Goal: Check status: Check status

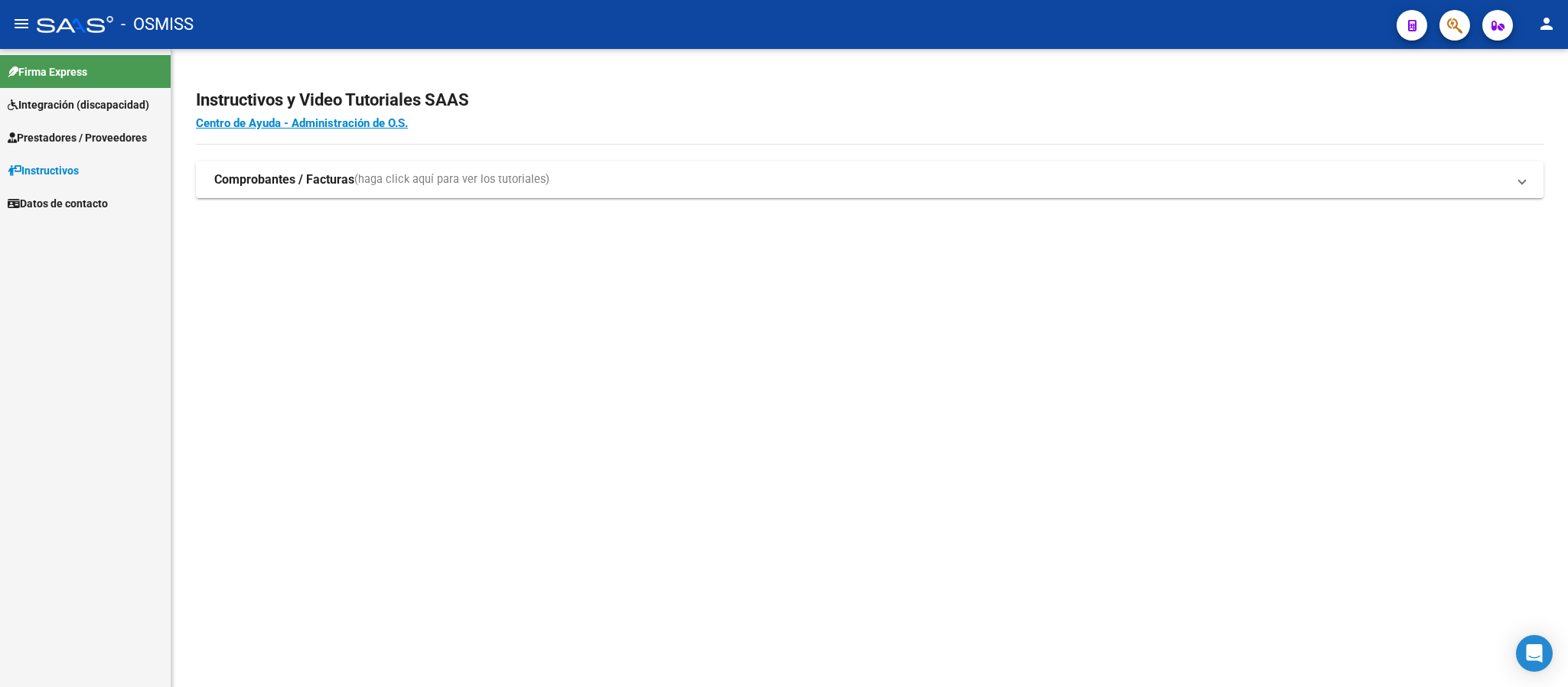
click at [94, 133] on span "Prestadores / Proveedores" at bounding box center [77, 138] width 139 height 17
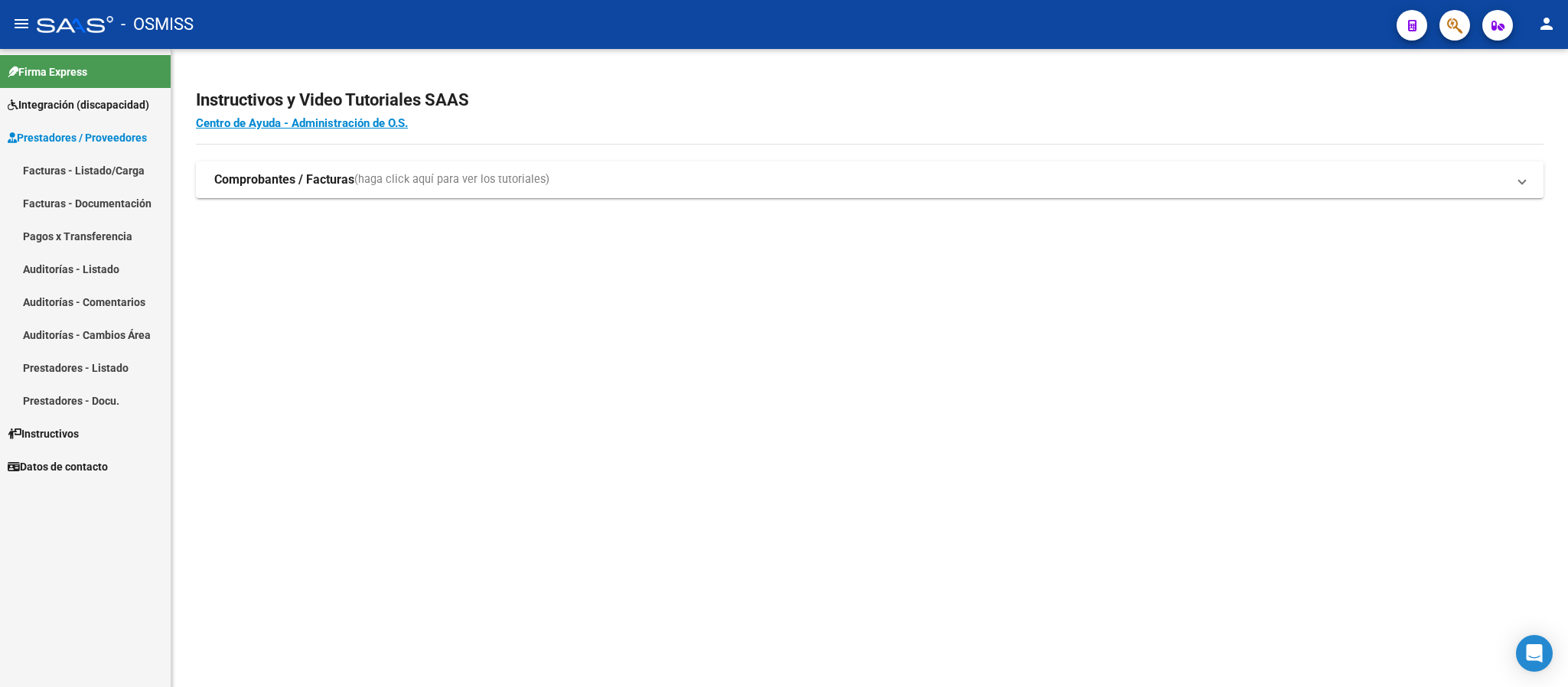
click at [94, 163] on link "Facturas - Listado/Carga" at bounding box center [85, 170] width 170 height 33
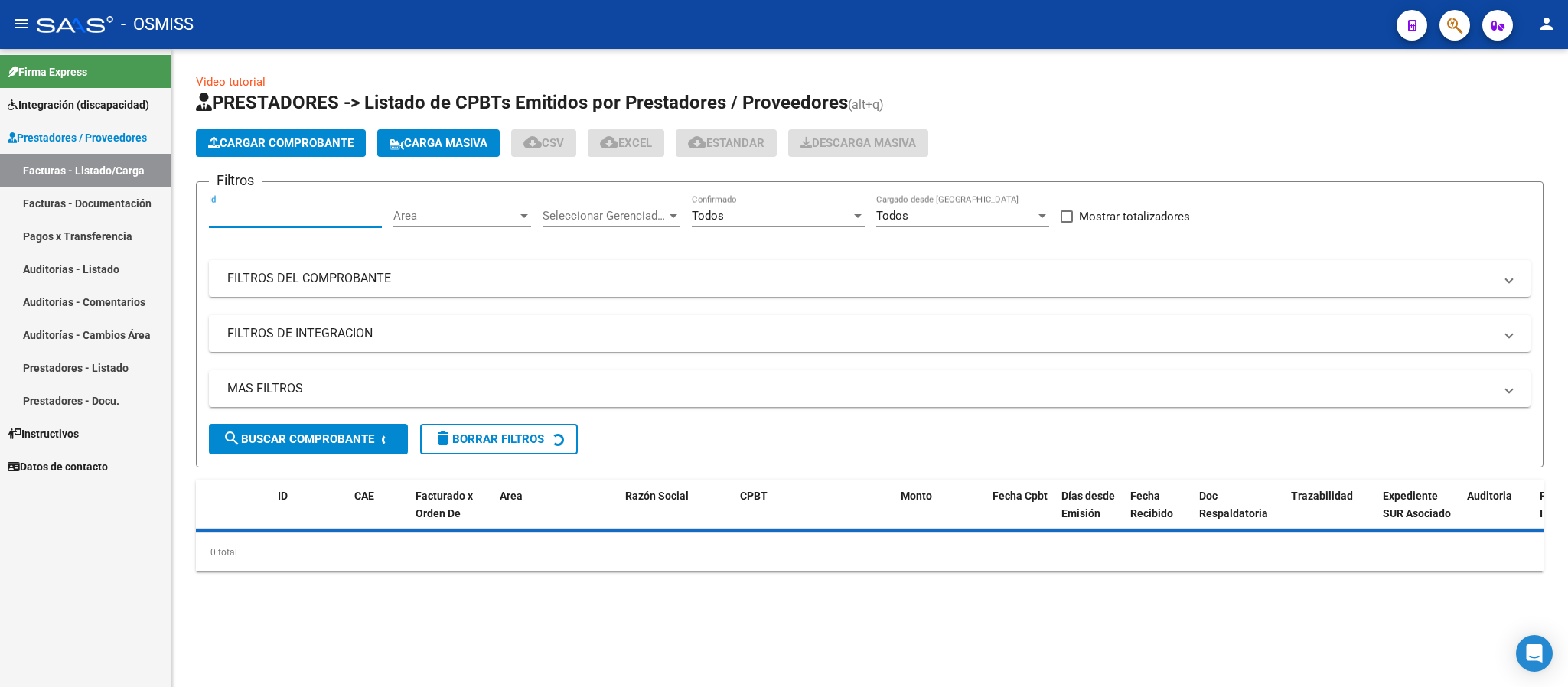
click at [354, 211] on input "Id" at bounding box center [295, 216] width 173 height 14
paste input "106096"
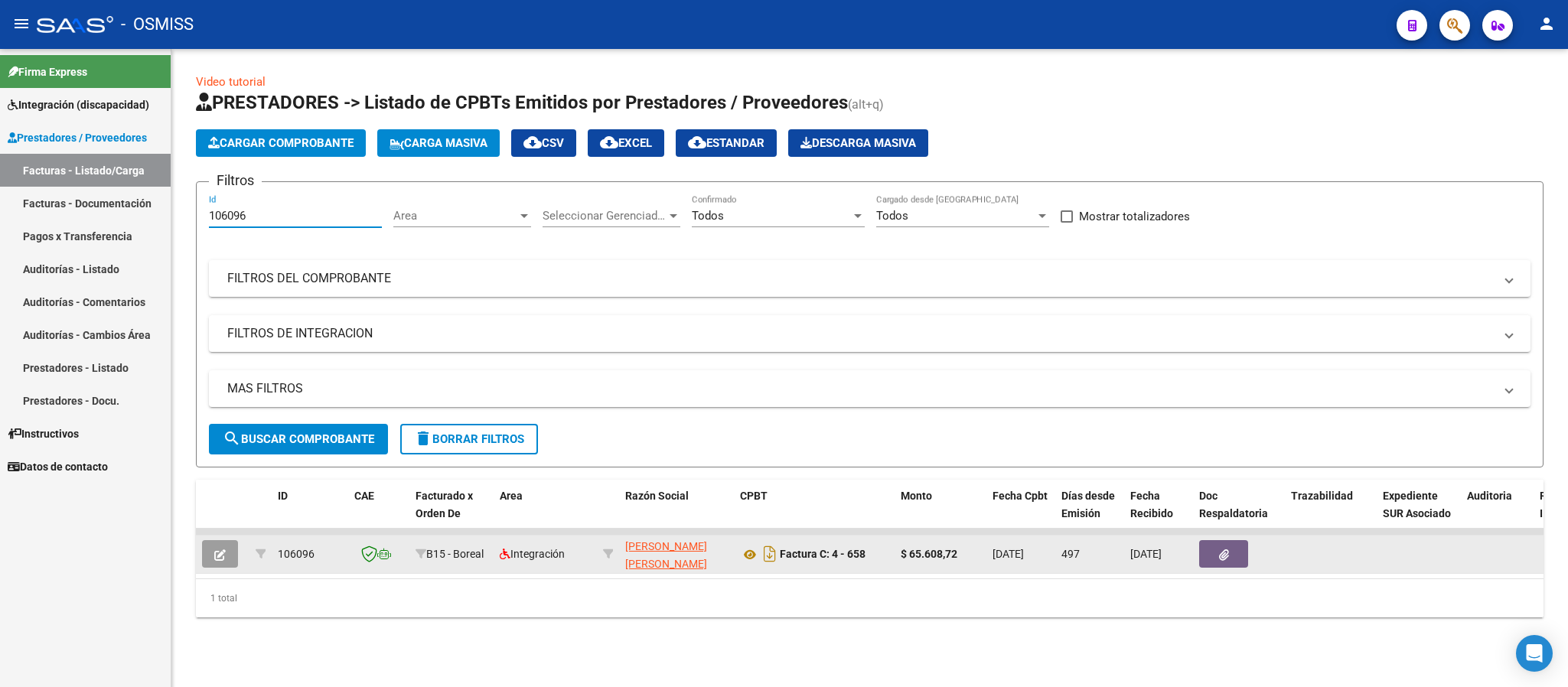
type input "106096"
click at [221, 560] on icon "button" at bounding box center [219, 555] width 12 height 12
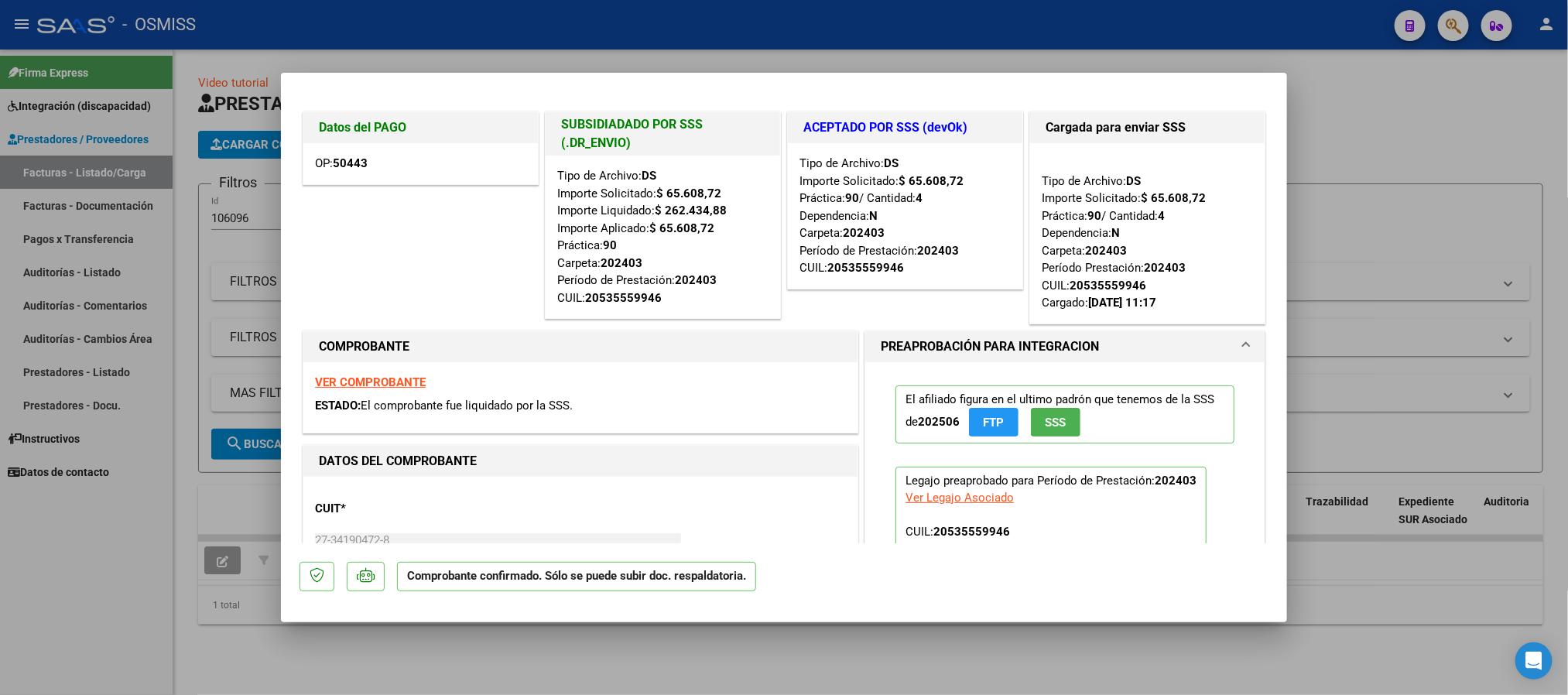
click at [351, 164] on strong "50443" at bounding box center [350, 164] width 35 height 14
drag, startPoint x: 386, startPoint y: 170, endPoint x: 304, endPoint y: 172, distance: 82.0
click at [304, 172] on div "OP: 50443" at bounding box center [421, 164] width 234 height 41
click at [439, 242] on div "Datos del PAGO OP: 50443" at bounding box center [421, 218] width 242 height 219
type input "$ 0,00"
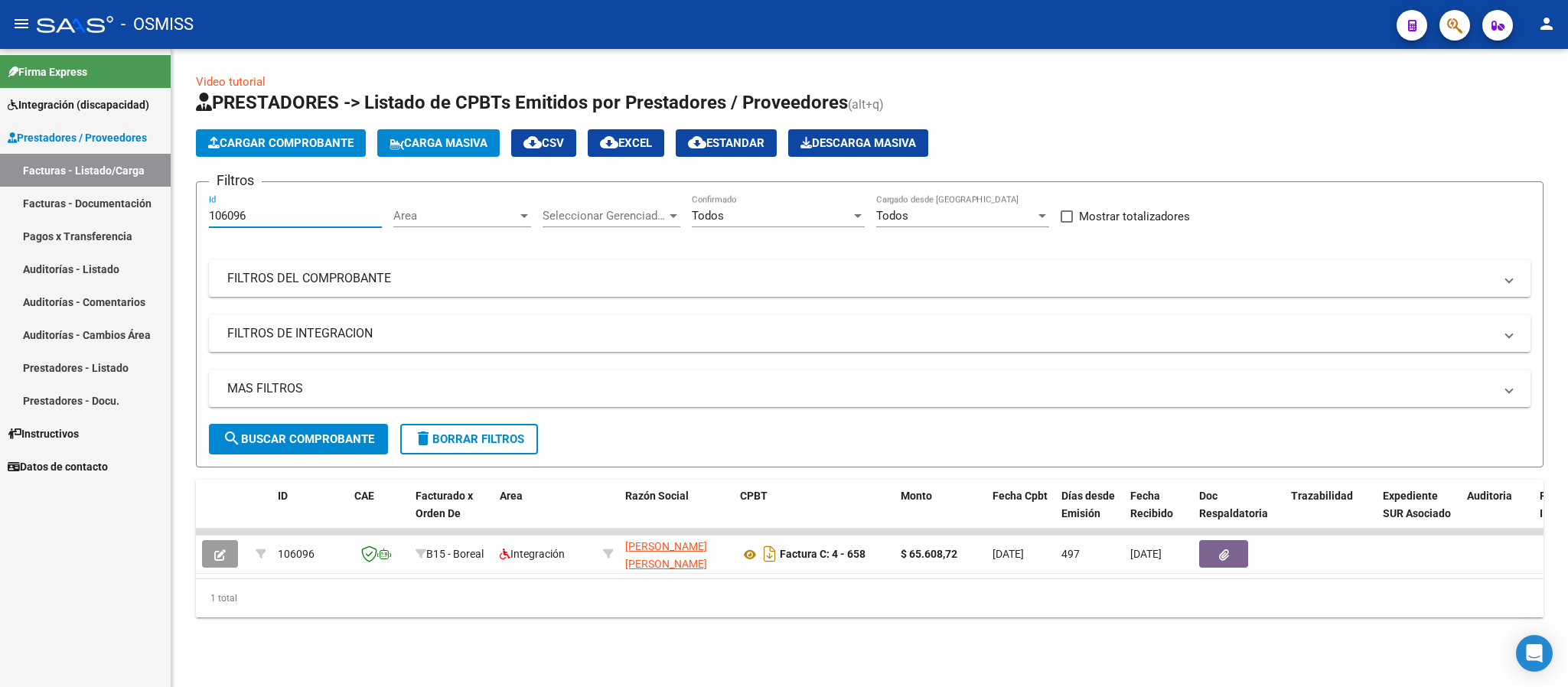
drag, startPoint x: 274, startPoint y: 216, endPoint x: 172, endPoint y: 216, distance: 102.0
click at [172, 216] on div "Video tutorial PRESTADORES -> Listado de CPBTs Emitidos por Prestadores / Prove…" at bounding box center [869, 358] width 1397 height 618
paste input "14158"
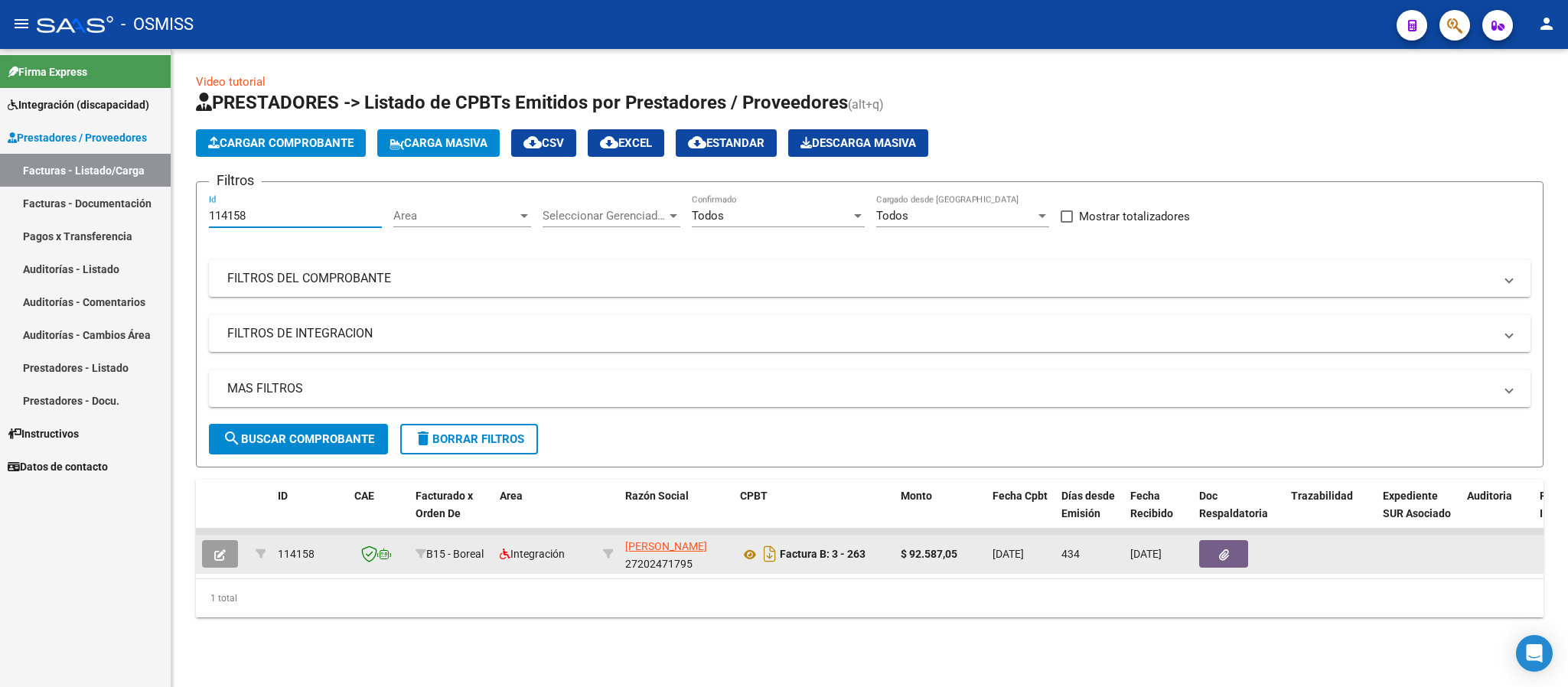
type input "114158"
click at [208, 556] on button "button" at bounding box center [220, 553] width 36 height 27
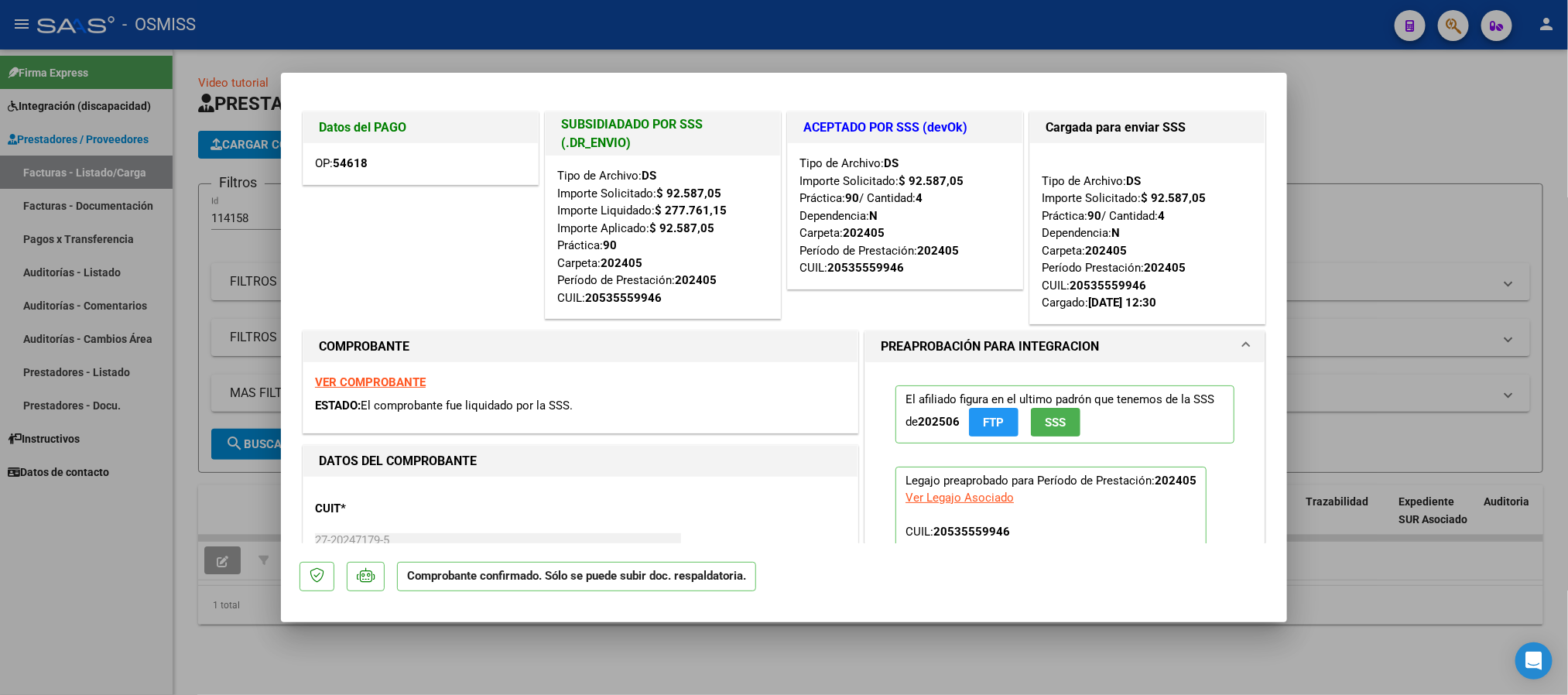
click at [216, 224] on div at bounding box center [784, 347] width 1568 height 695
type input "$ 0,00"
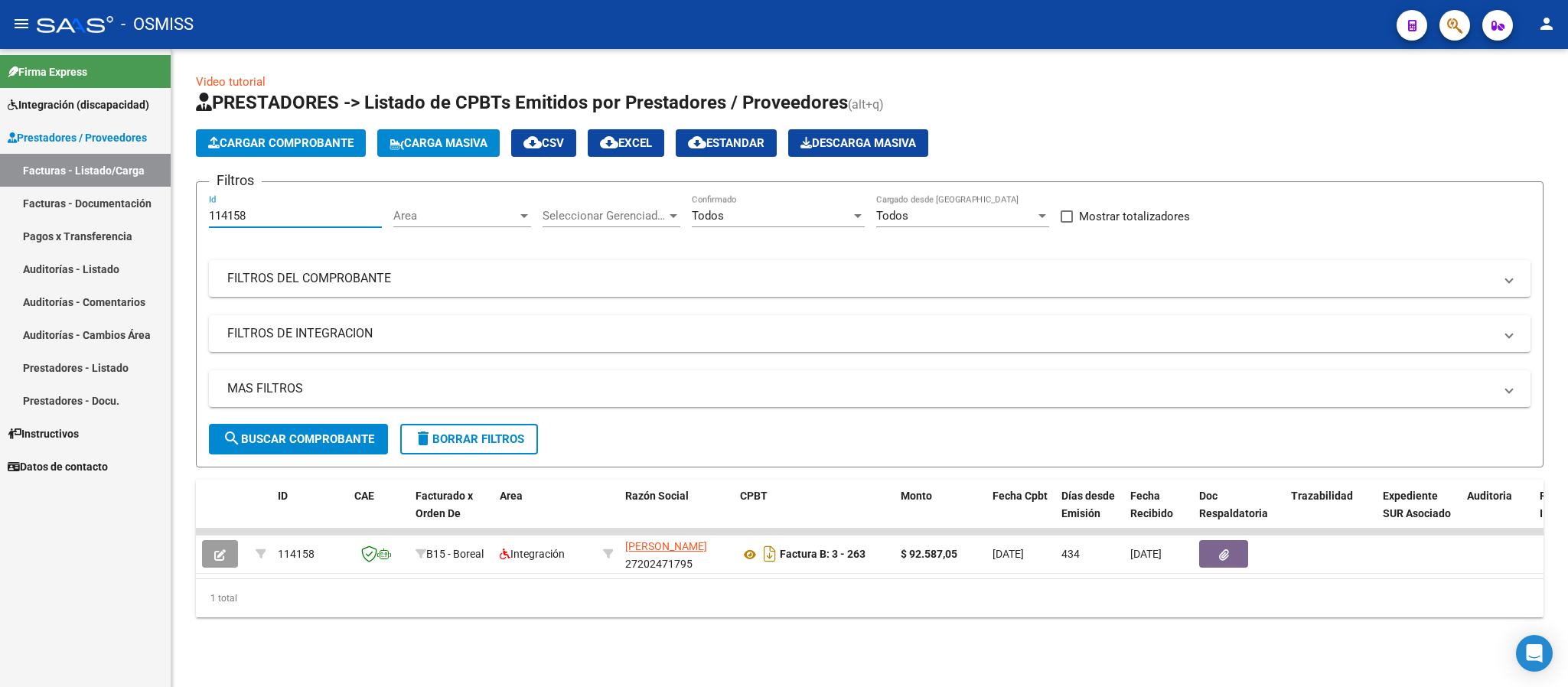
drag, startPoint x: 265, startPoint y: 209, endPoint x: 156, endPoint y: 209, distance: 109.0
click at [156, 209] on mat-sidenav-container "Firma Express Integración (discapacidad) Legajos Prestadores / Proveedores Fact…" at bounding box center [784, 368] width 1568 height 638
paste input "number"
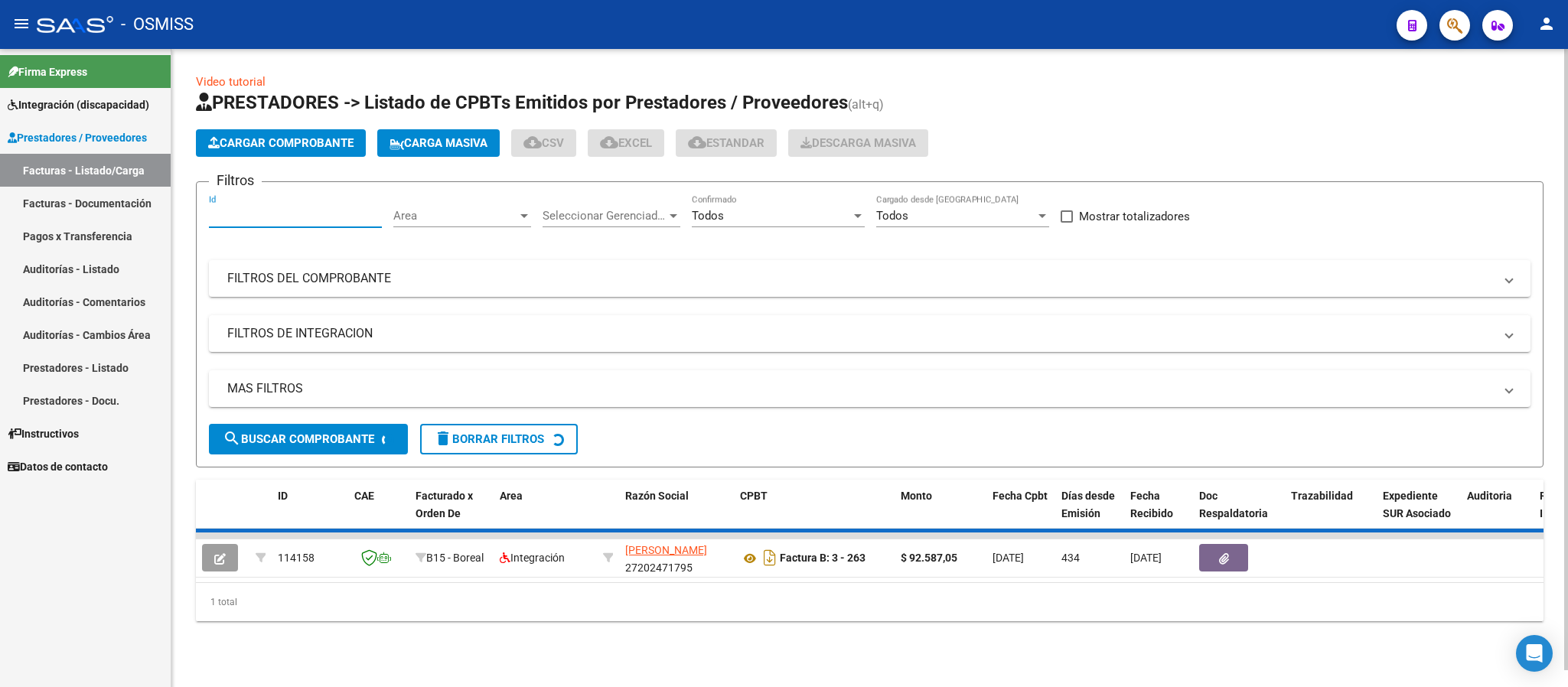
click at [260, 211] on input "Id" at bounding box center [295, 216] width 173 height 14
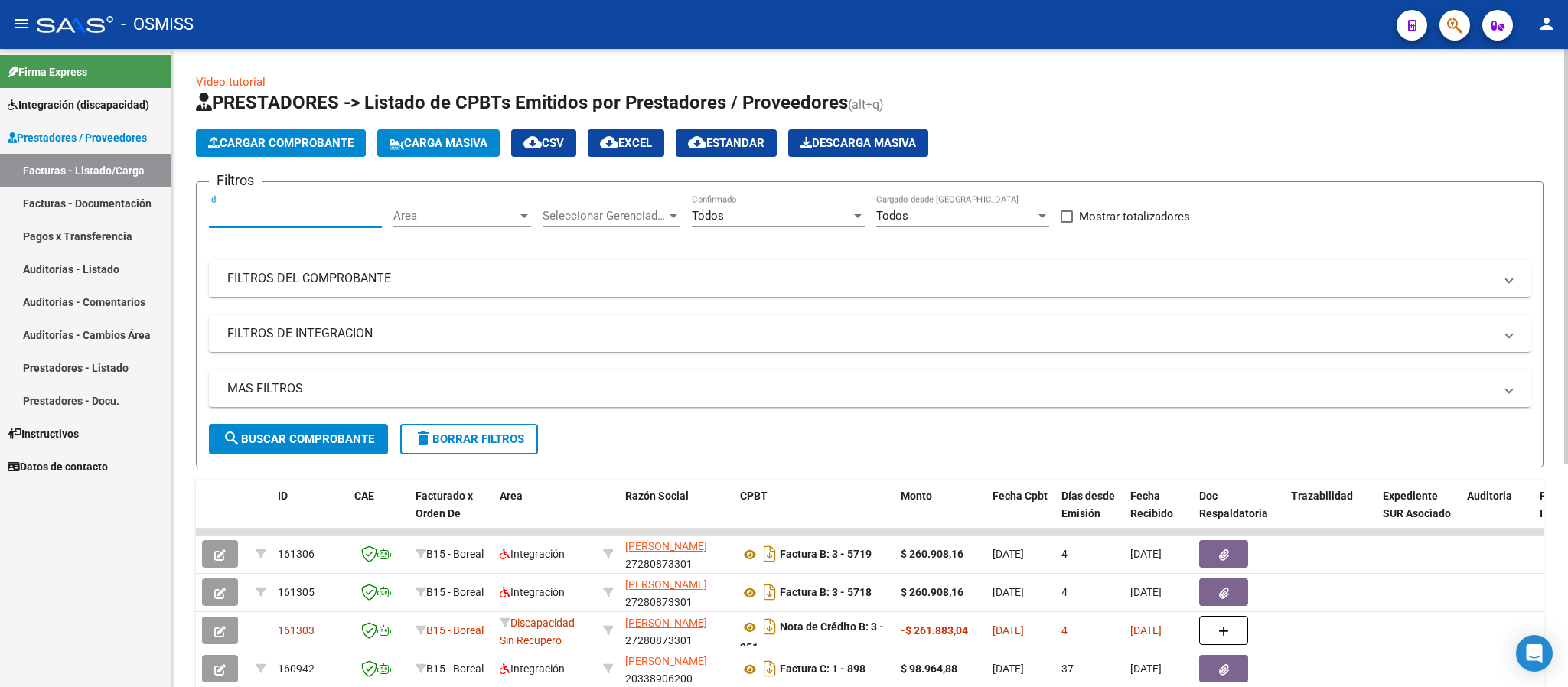
click at [260, 211] on input "Id" at bounding box center [295, 216] width 173 height 14
paste input "number"
click at [260, 211] on input "Id" at bounding box center [295, 216] width 173 height 14
click at [255, 211] on input "Id" at bounding box center [295, 216] width 173 height 14
paste input "119195"
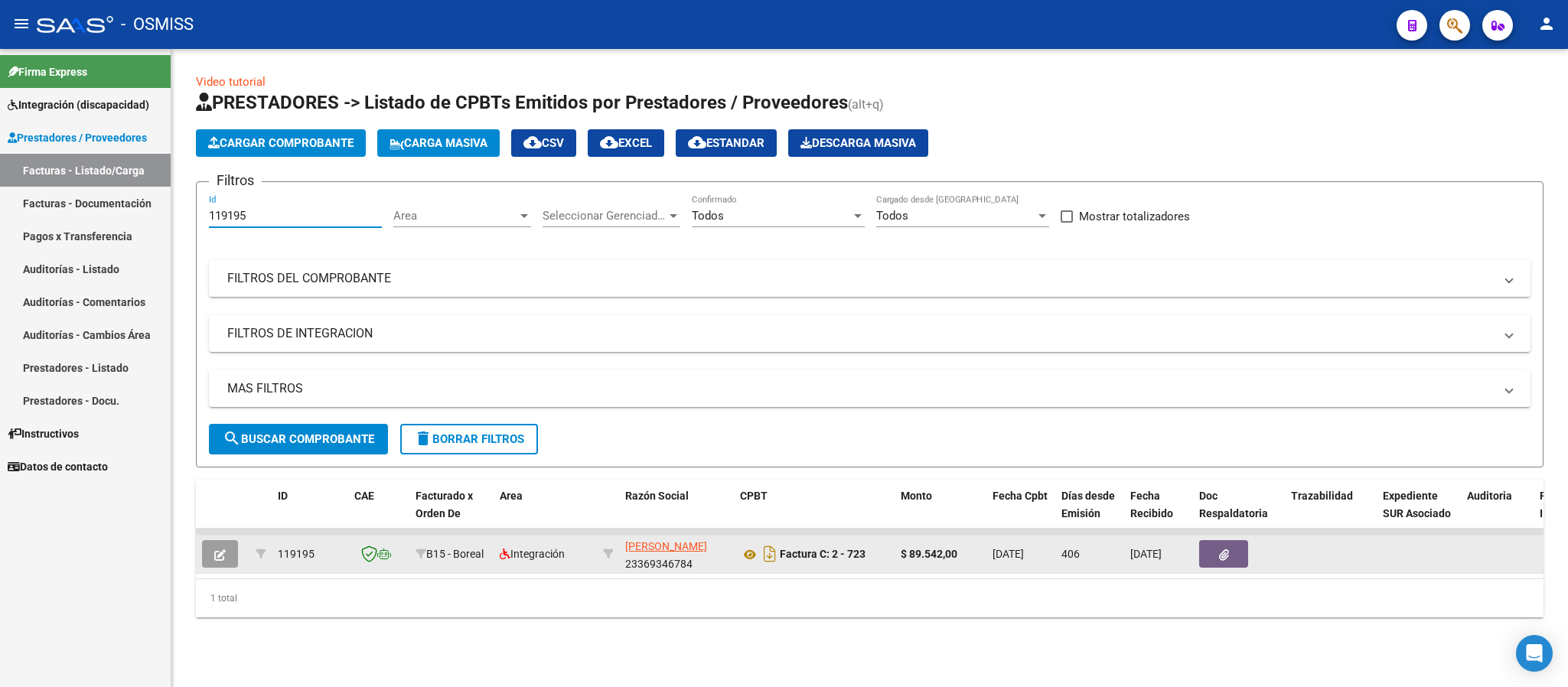
type input "119195"
click at [225, 553] on icon "button" at bounding box center [219, 555] width 12 height 12
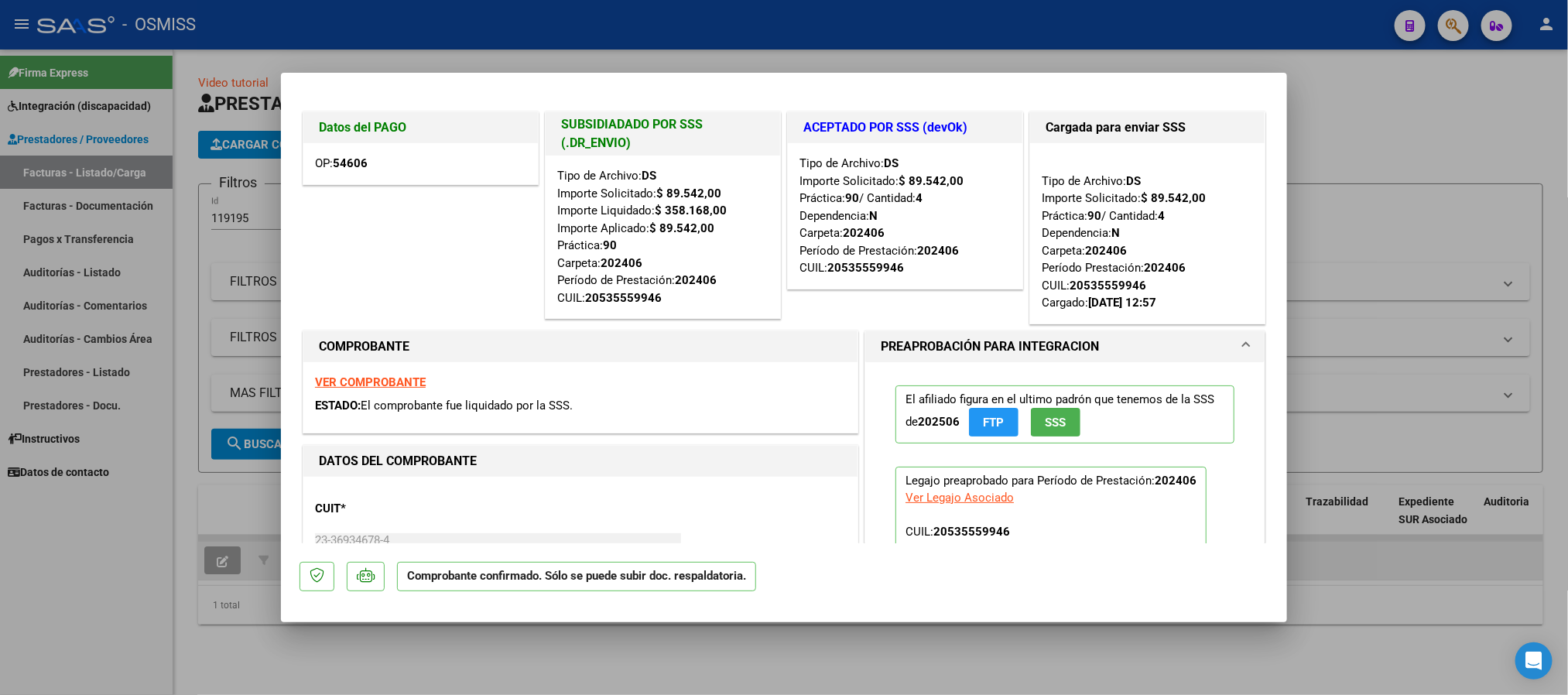
type input "$ 0,00"
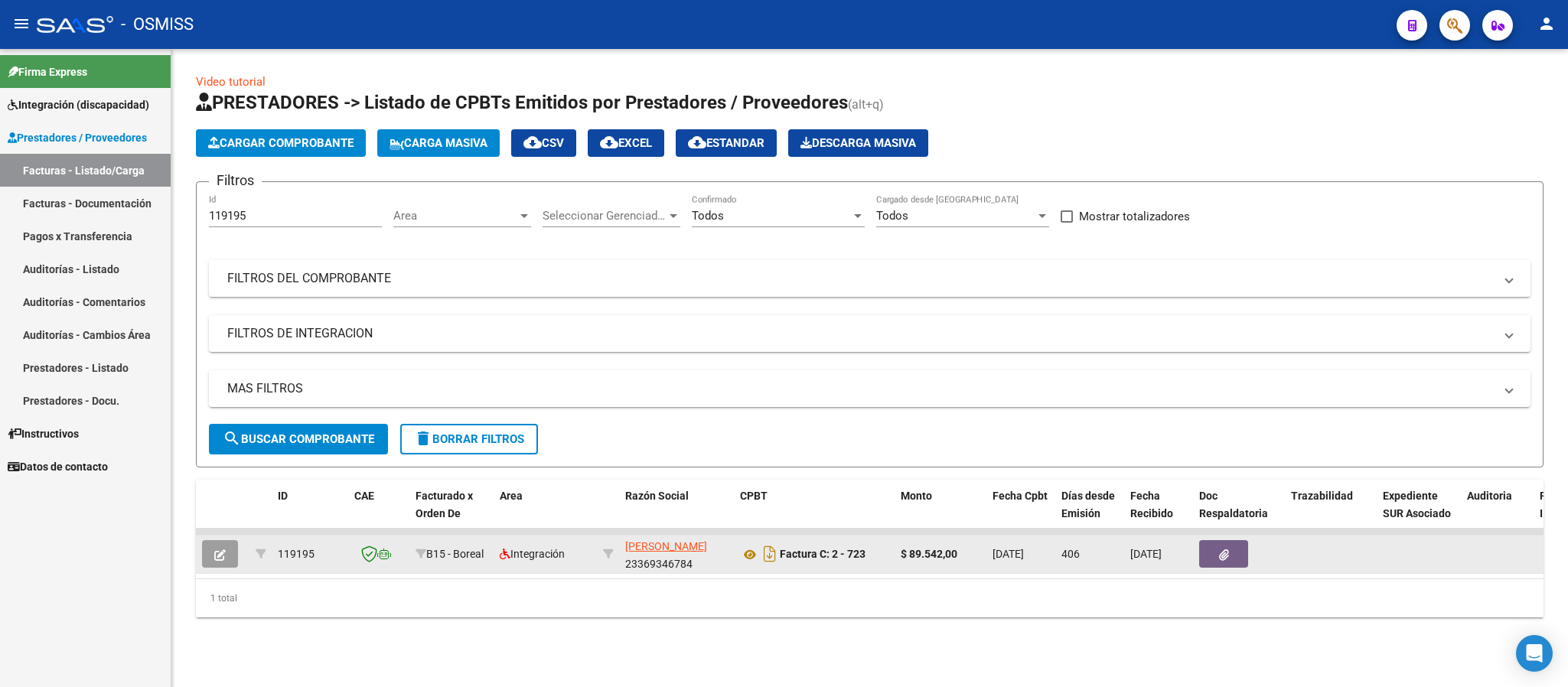
click at [266, 216] on input "119195" at bounding box center [295, 216] width 173 height 14
type input "119203"
click at [218, 556] on icon "button" at bounding box center [219, 555] width 12 height 12
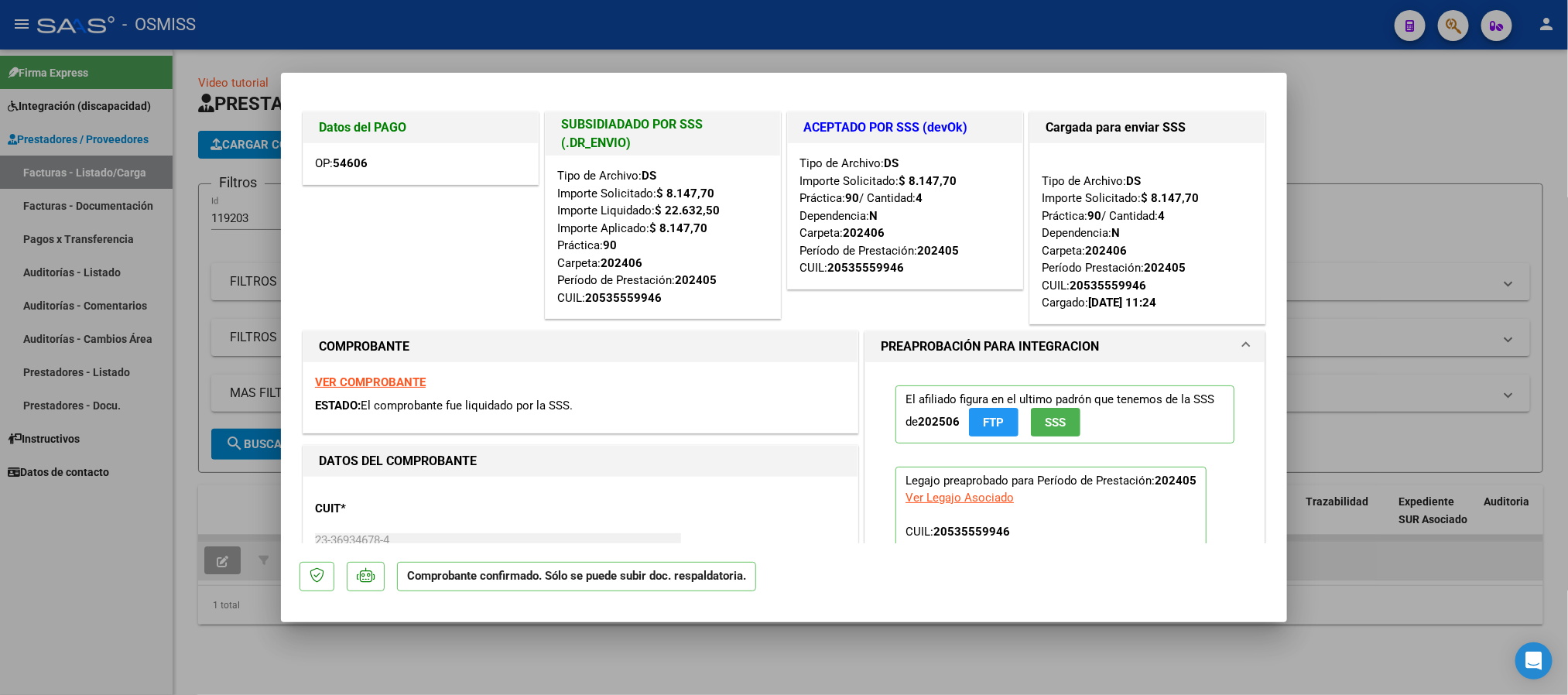
type input "$ 0,00"
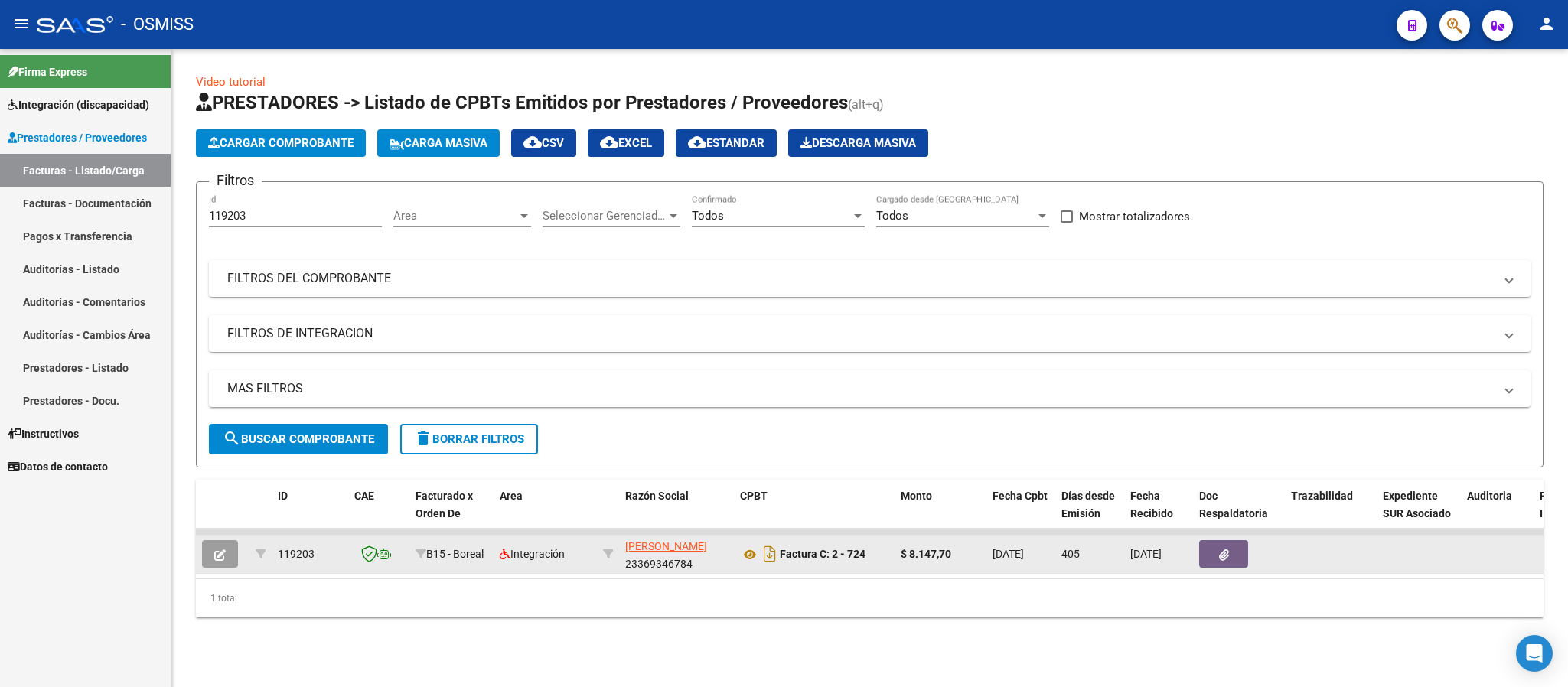
click at [301, 205] on div "119203 Id" at bounding box center [295, 211] width 173 height 33
type input "1"
type input "119238"
click at [223, 559] on icon "button" at bounding box center [219, 555] width 12 height 12
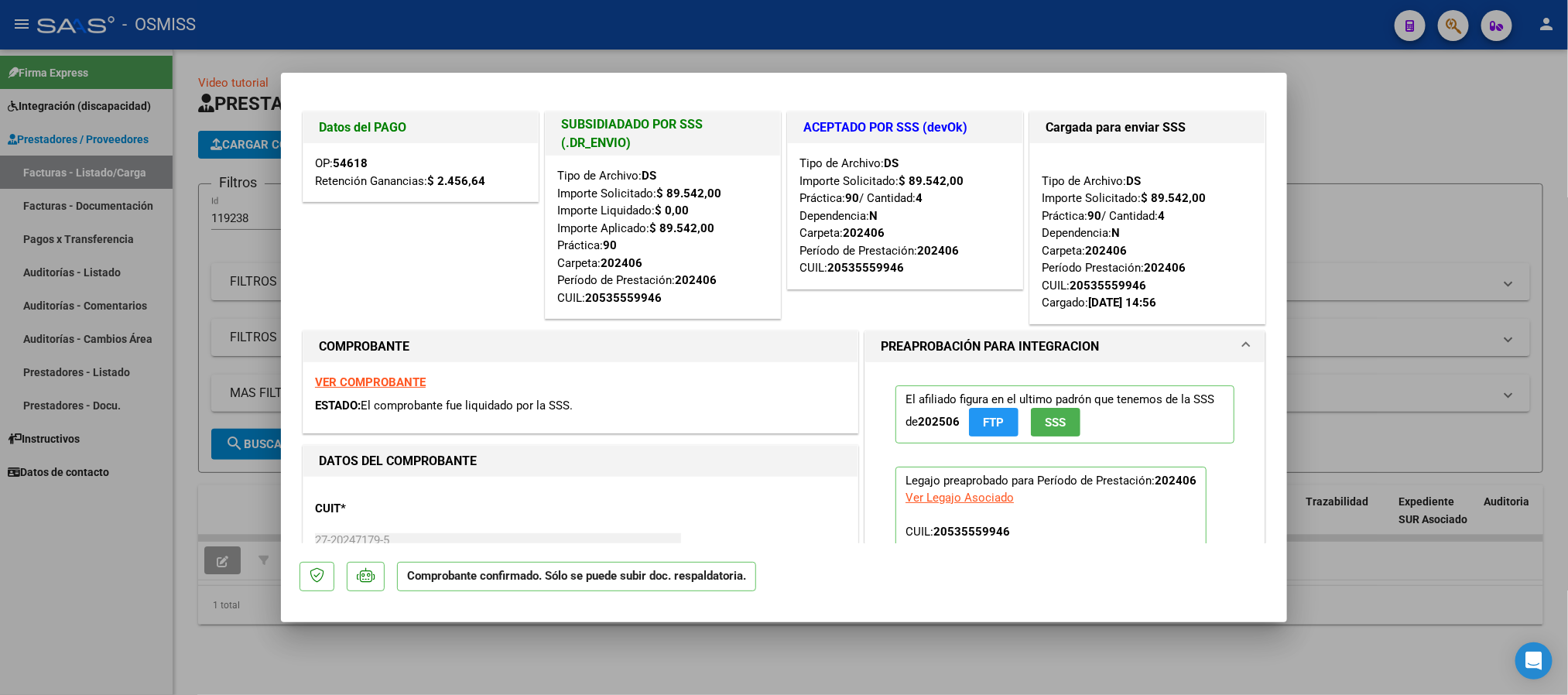
type input "$ 0,00"
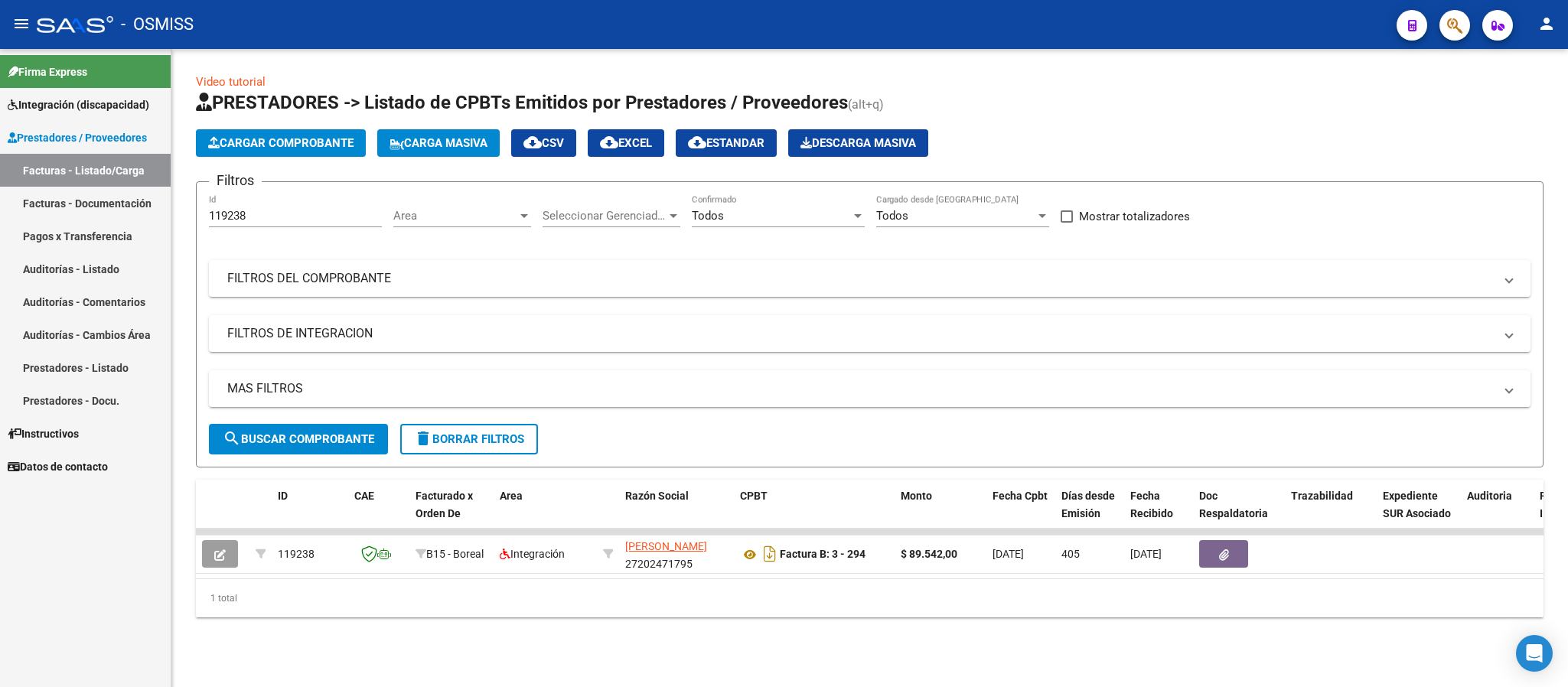
click at [281, 214] on input "119238" at bounding box center [295, 216] width 173 height 14
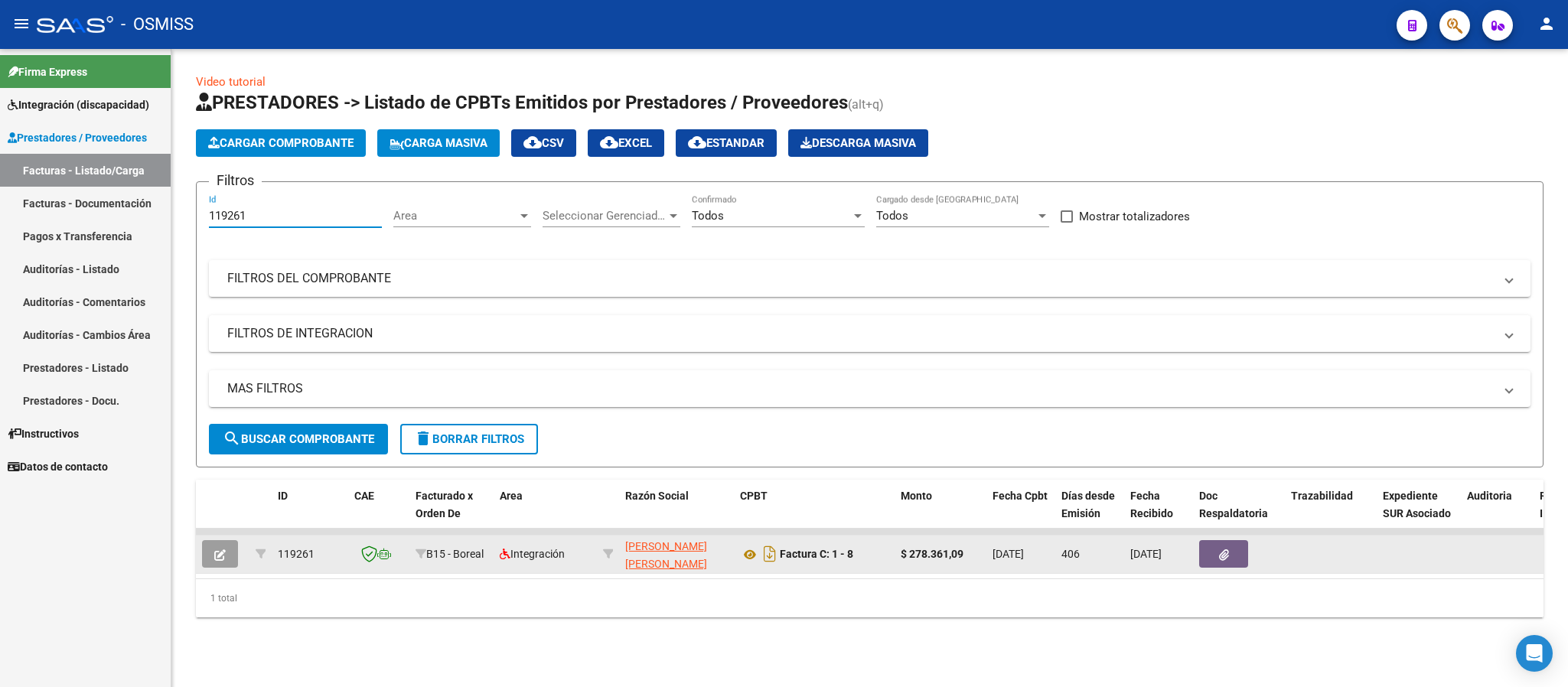
type input "119261"
click at [225, 552] on icon "button" at bounding box center [219, 555] width 12 height 12
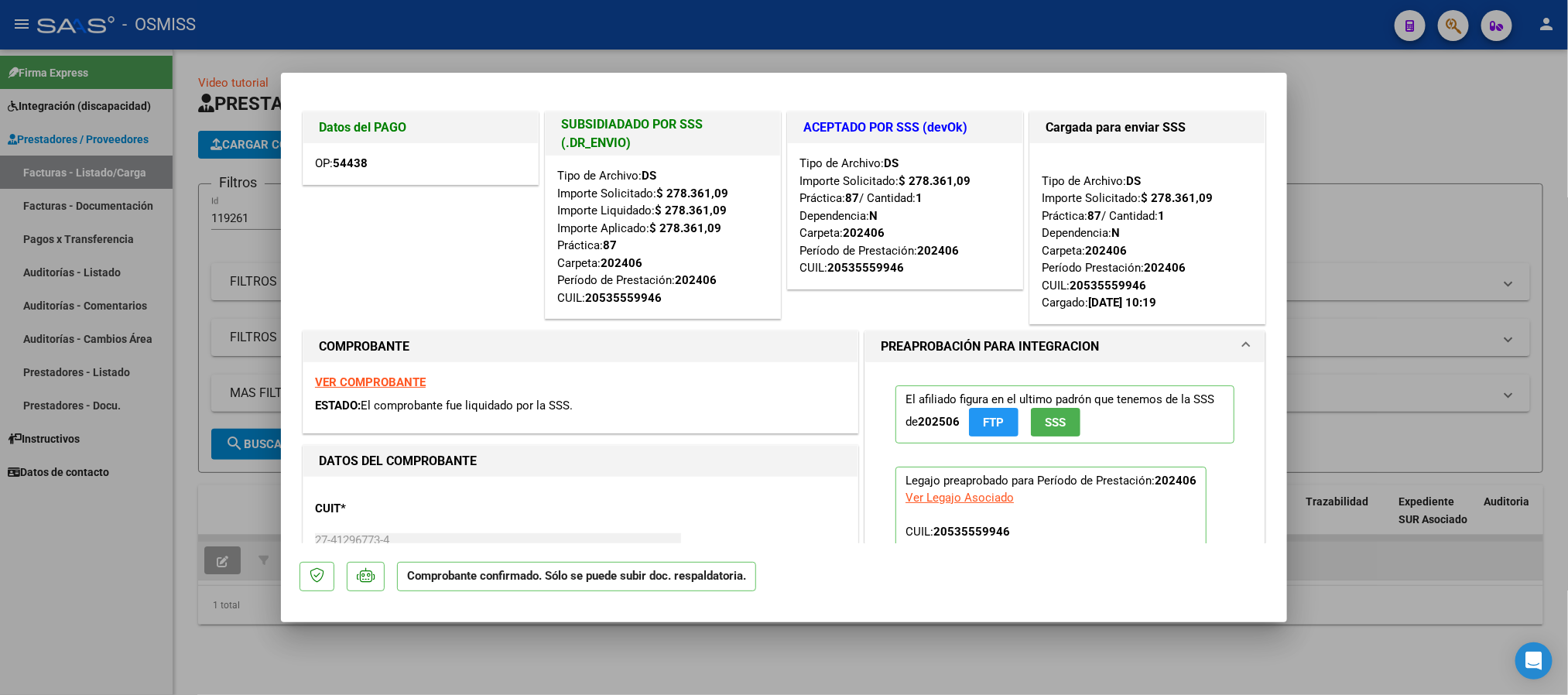
type input "$ 0,00"
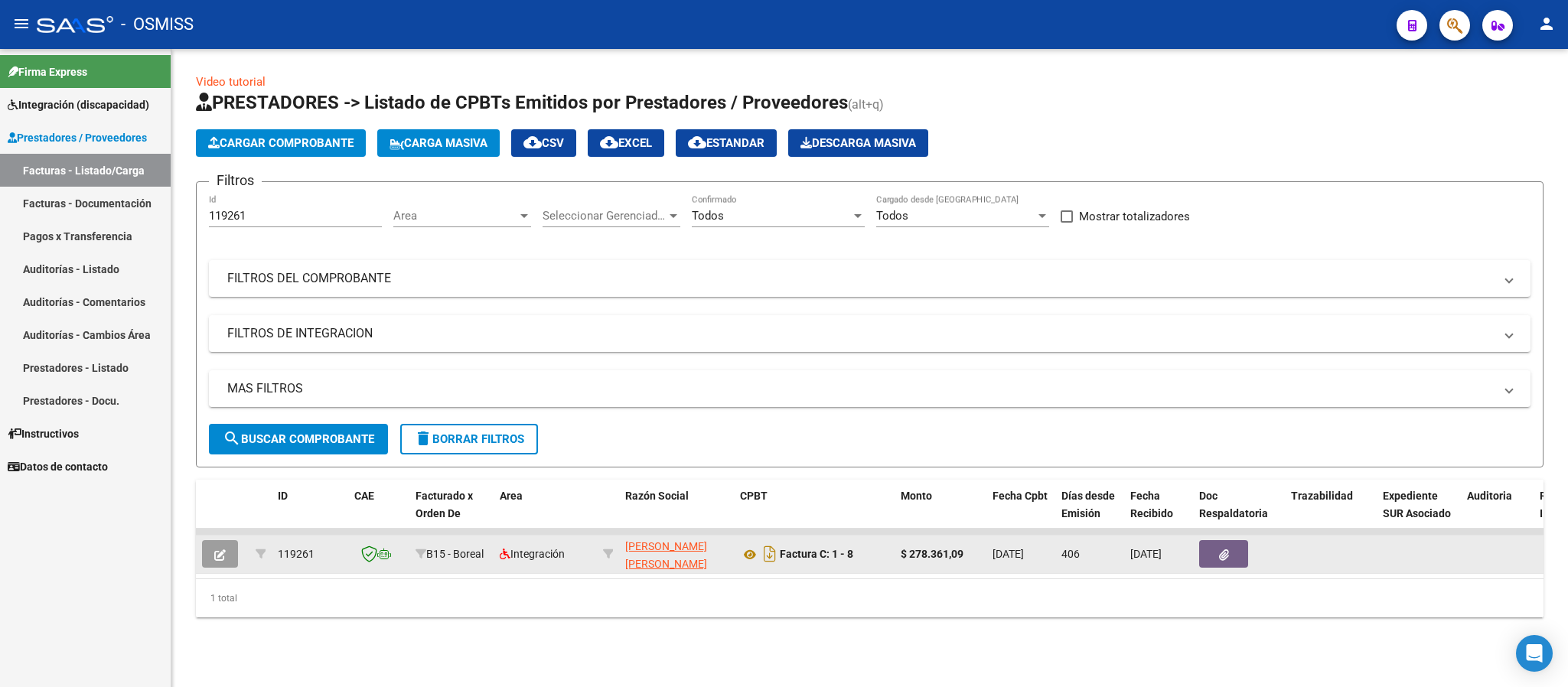
click at [273, 216] on input "119261" at bounding box center [295, 216] width 173 height 14
type input "119299"
click at [227, 549] on button "button" at bounding box center [220, 553] width 36 height 27
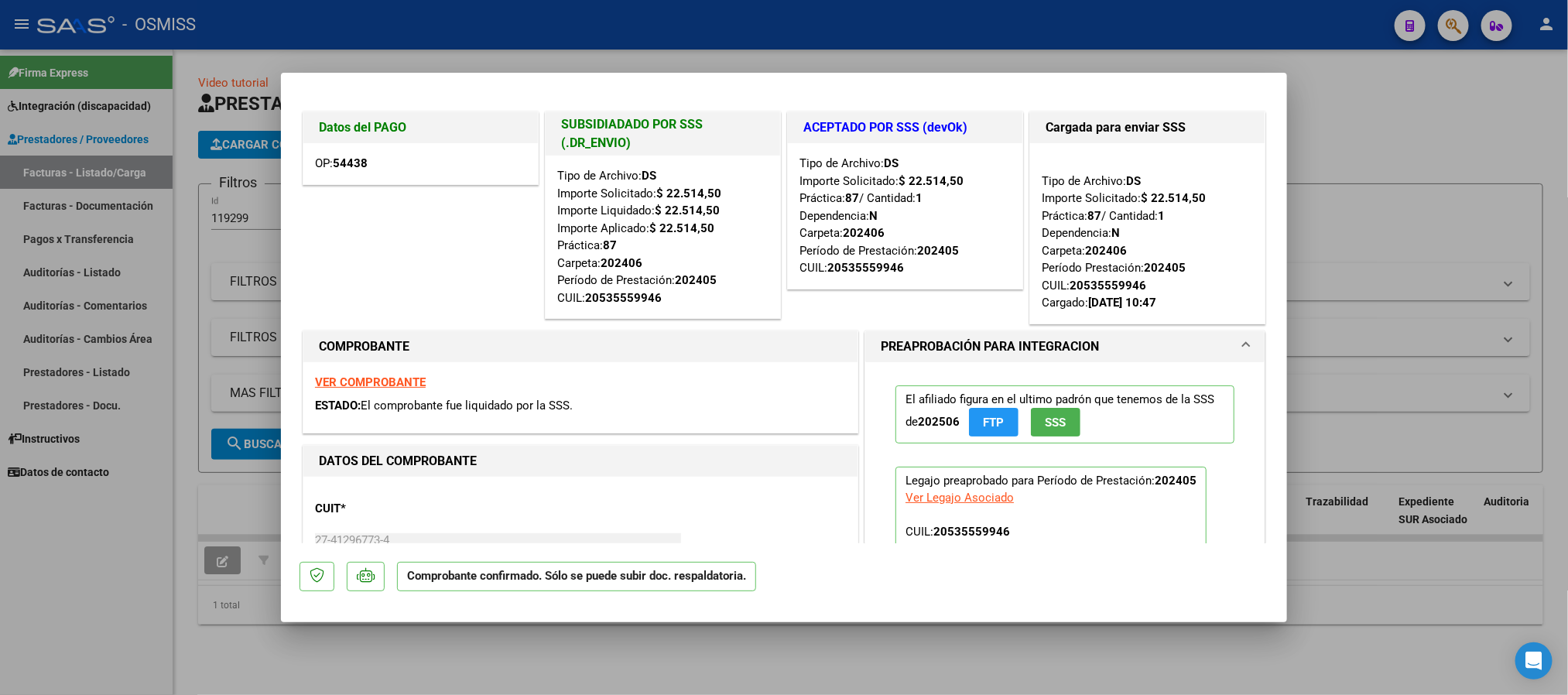
type input "$ 0,00"
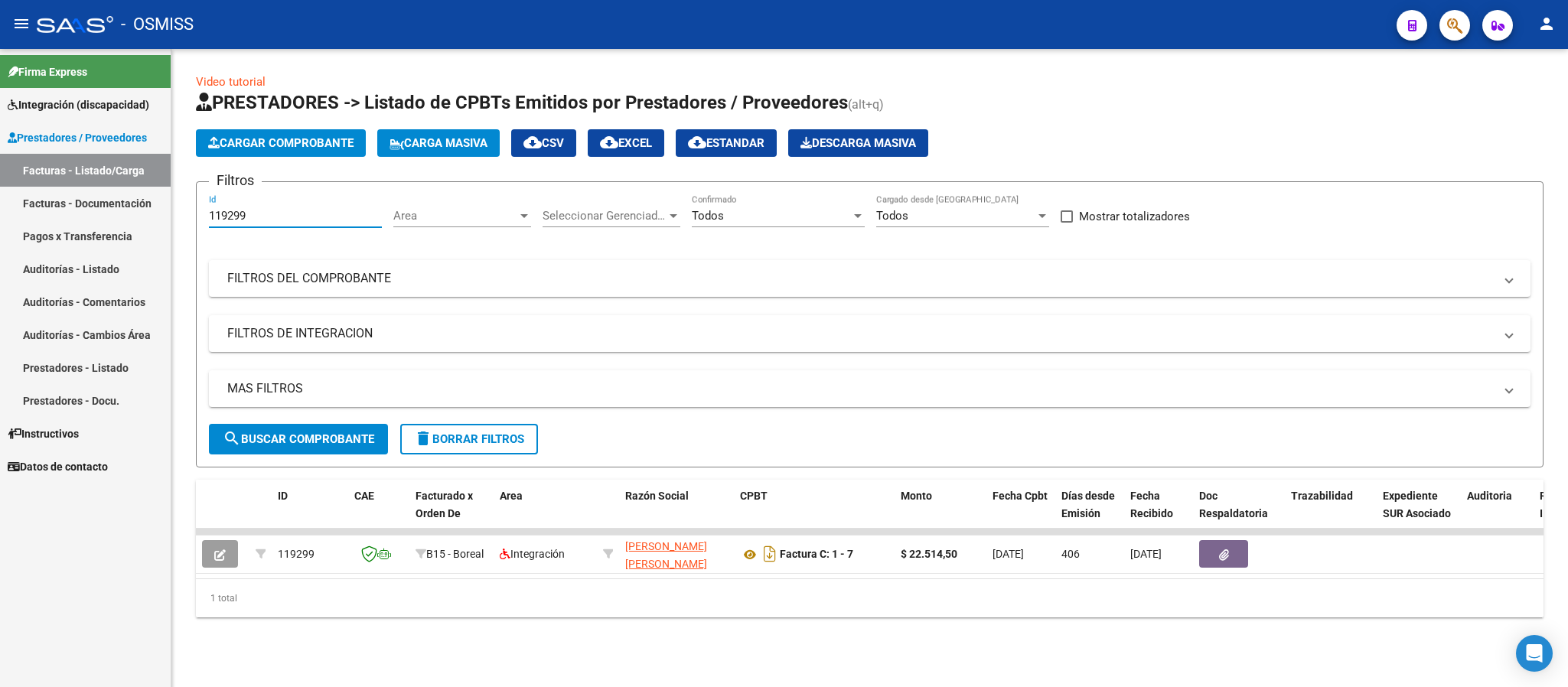
click at [247, 218] on input "119299" at bounding box center [295, 216] width 173 height 14
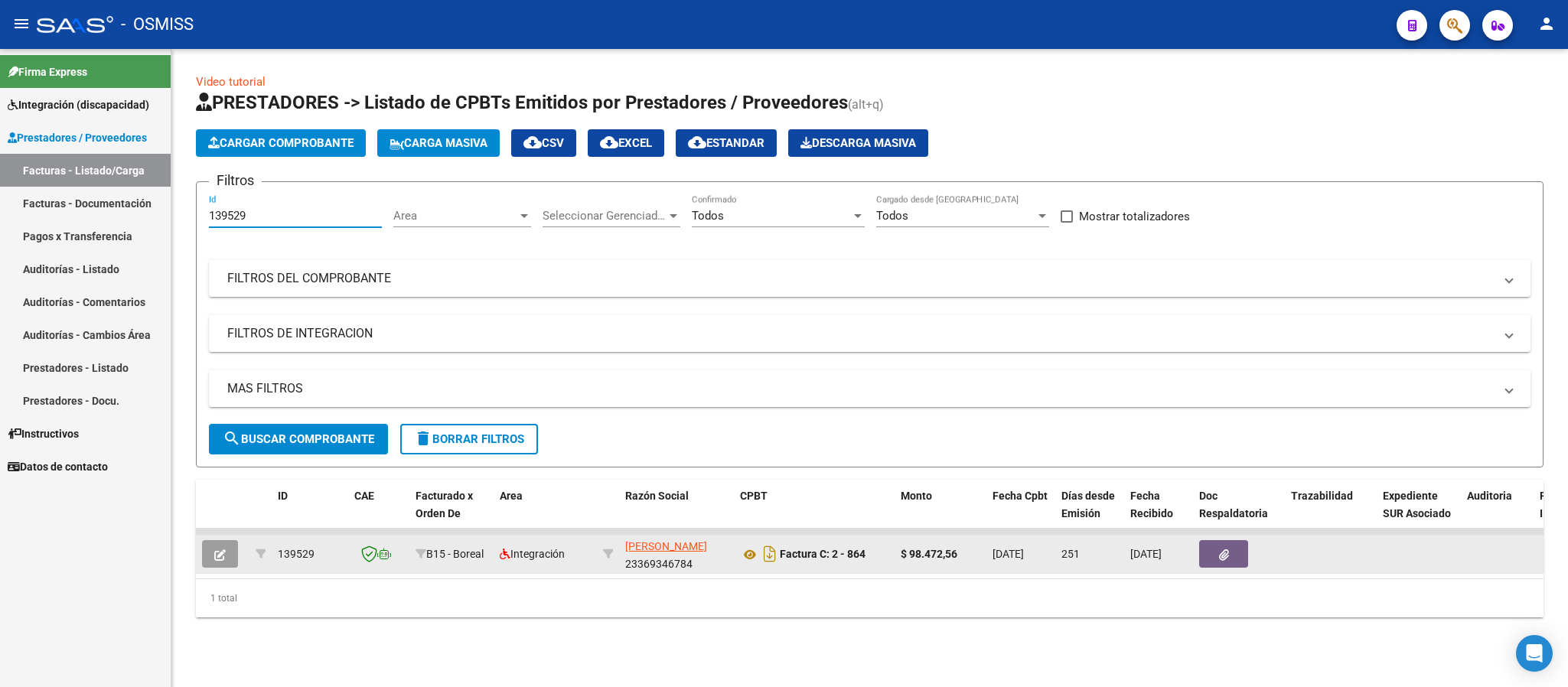
type input "139529"
click at [226, 558] on button "button" at bounding box center [220, 553] width 36 height 27
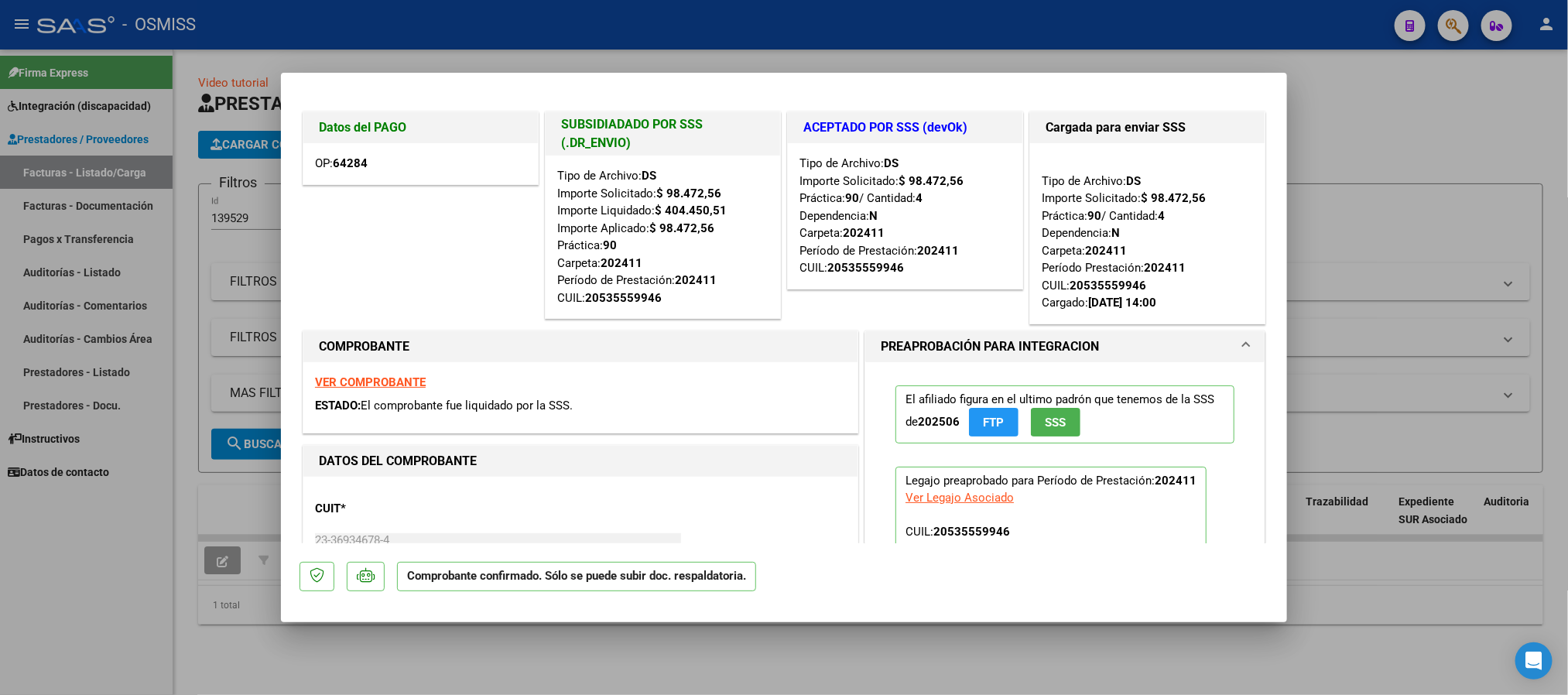
type input "$ 0,00"
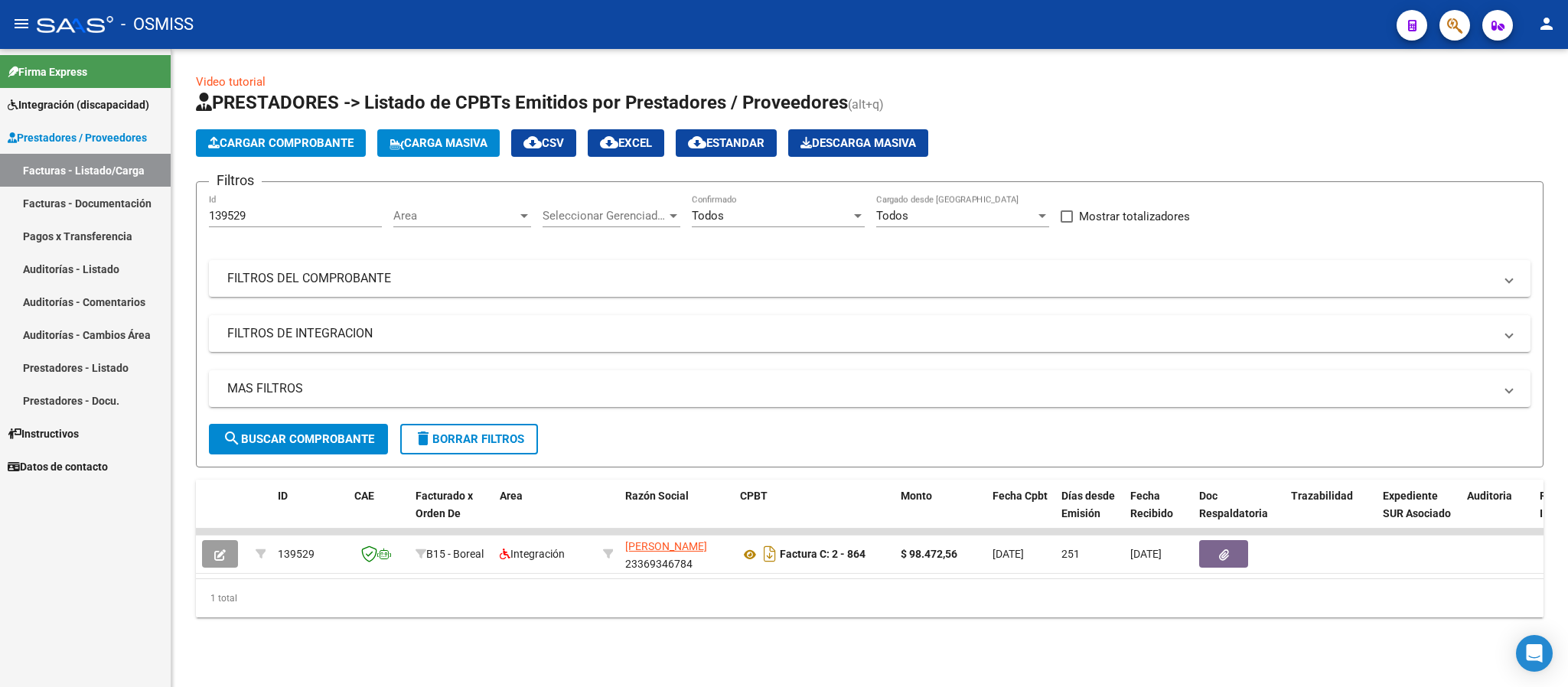
click at [255, 207] on div "139529 Id" at bounding box center [295, 211] width 173 height 33
click at [255, 209] on input "139529" at bounding box center [295, 216] width 173 height 14
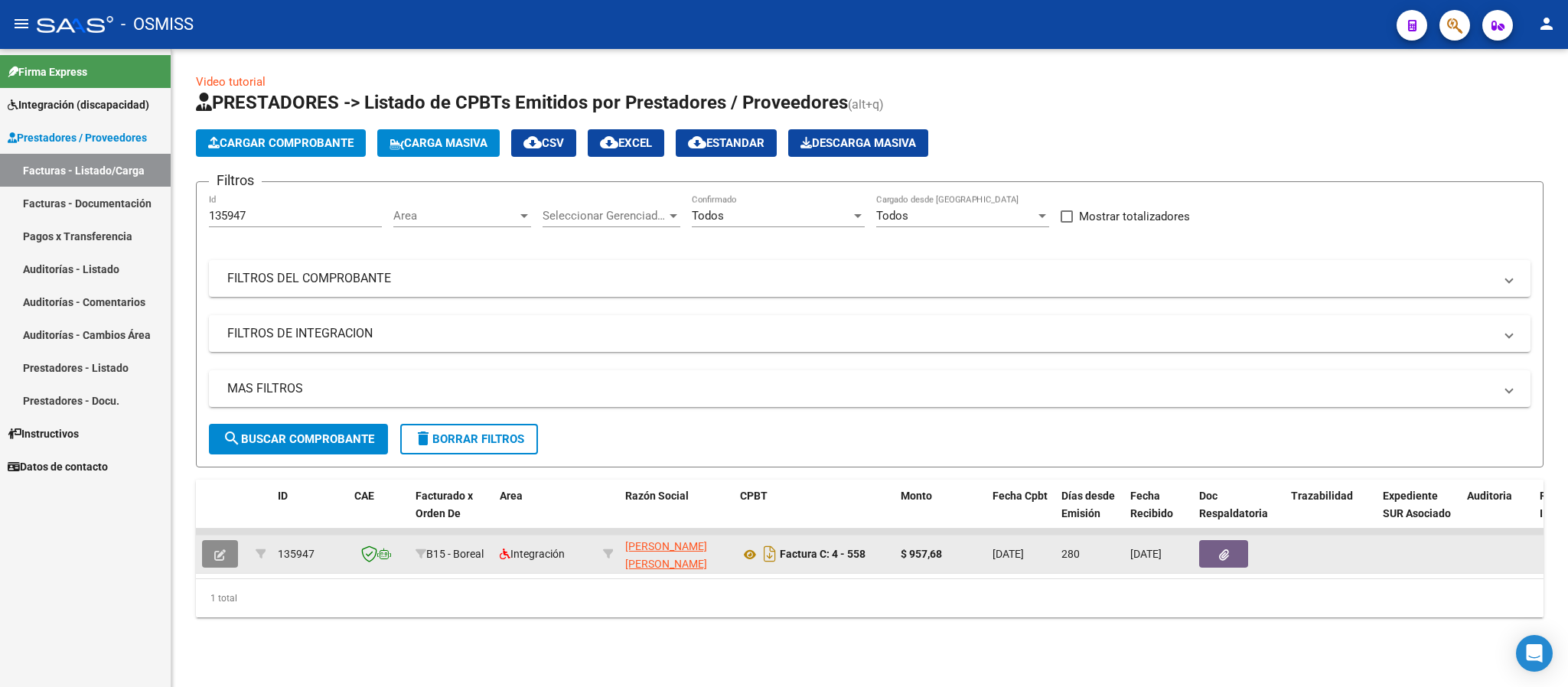
click at [213, 563] on button "button" at bounding box center [220, 553] width 36 height 27
click at [258, 216] on input "135947" at bounding box center [295, 216] width 173 height 14
click at [259, 216] on input "135947" at bounding box center [295, 216] width 173 height 14
type input "135481"
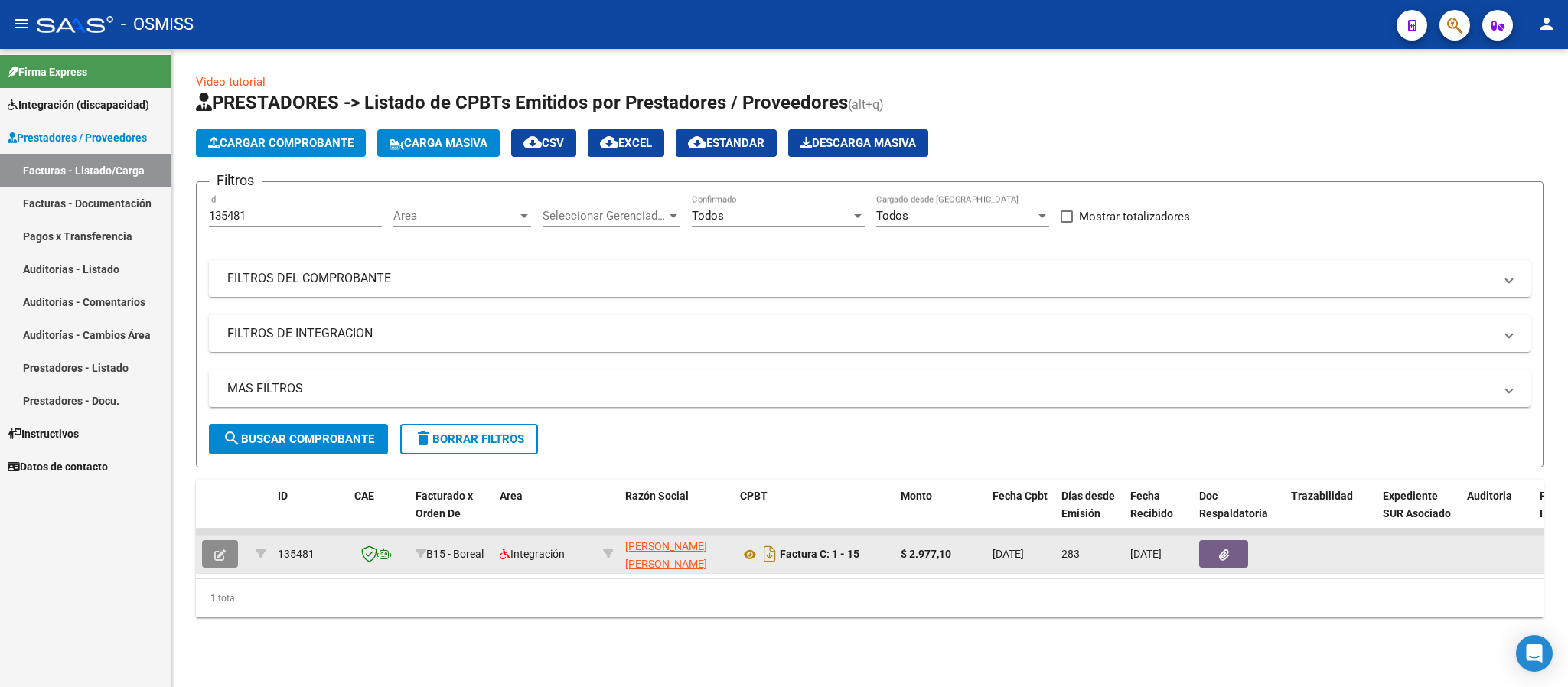
click at [223, 561] on span "button" at bounding box center [219, 554] width 12 height 14
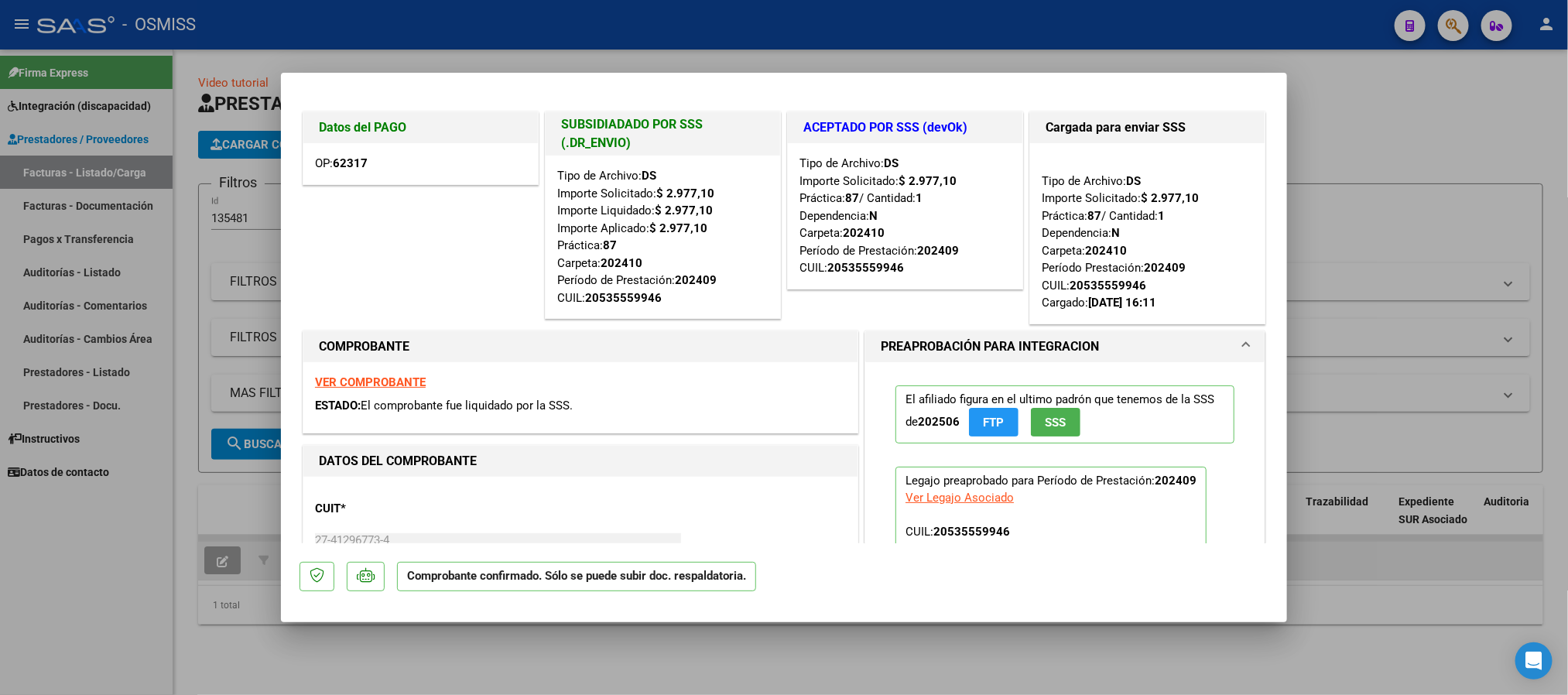
type input "$ 0,00"
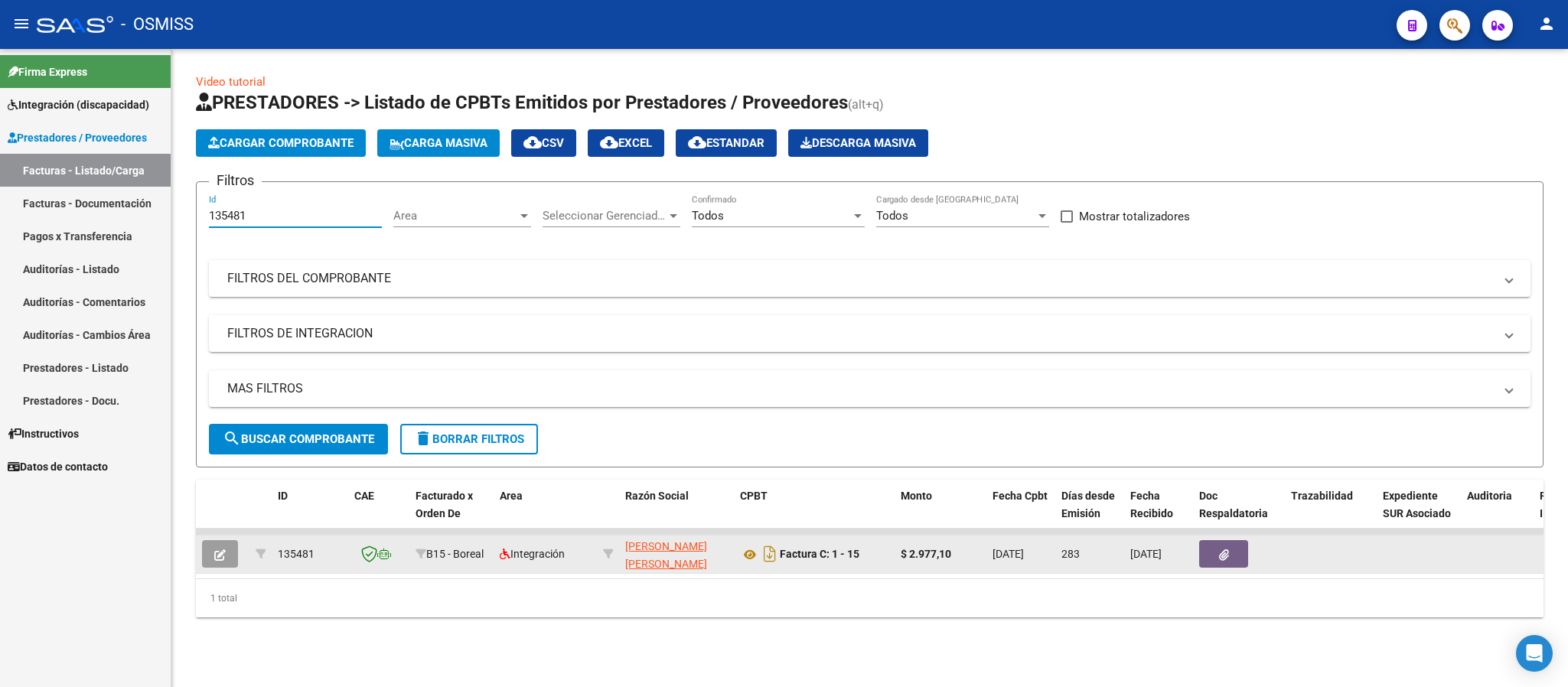
drag, startPoint x: 262, startPoint y: 209, endPoint x: 163, endPoint y: 216, distance: 99.2
click at [163, 216] on mat-sidenav-container "Firma Express Integración (discapacidad) Legajos Prestadores / Proveedores Fact…" at bounding box center [784, 368] width 1568 height 638
click at [360, 282] on mat-panel-title "FILTROS DEL COMPROBANTE" at bounding box center [861, 279] width 1267 height 17
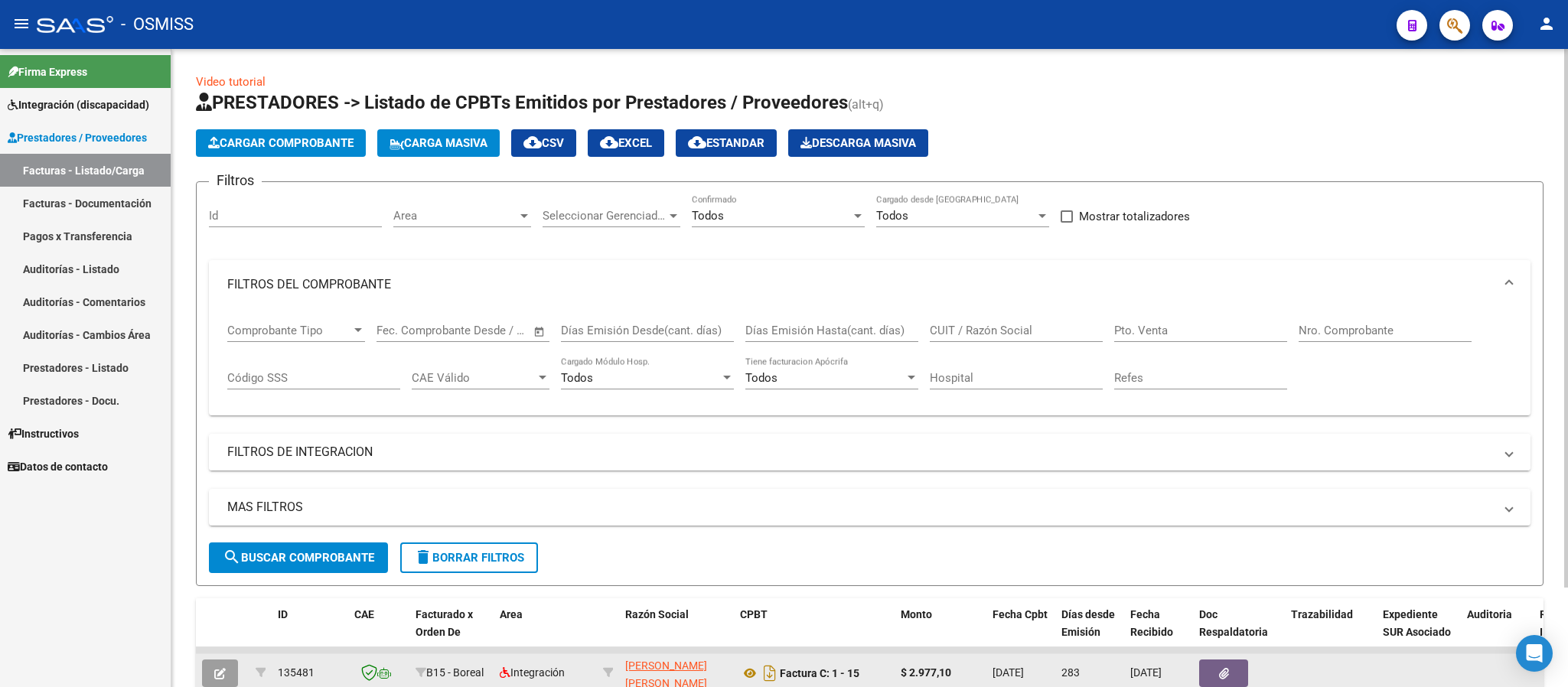
click at [352, 464] on mat-expansion-panel-header "FILTROS DE INTEGRACION" at bounding box center [869, 452] width 1322 height 37
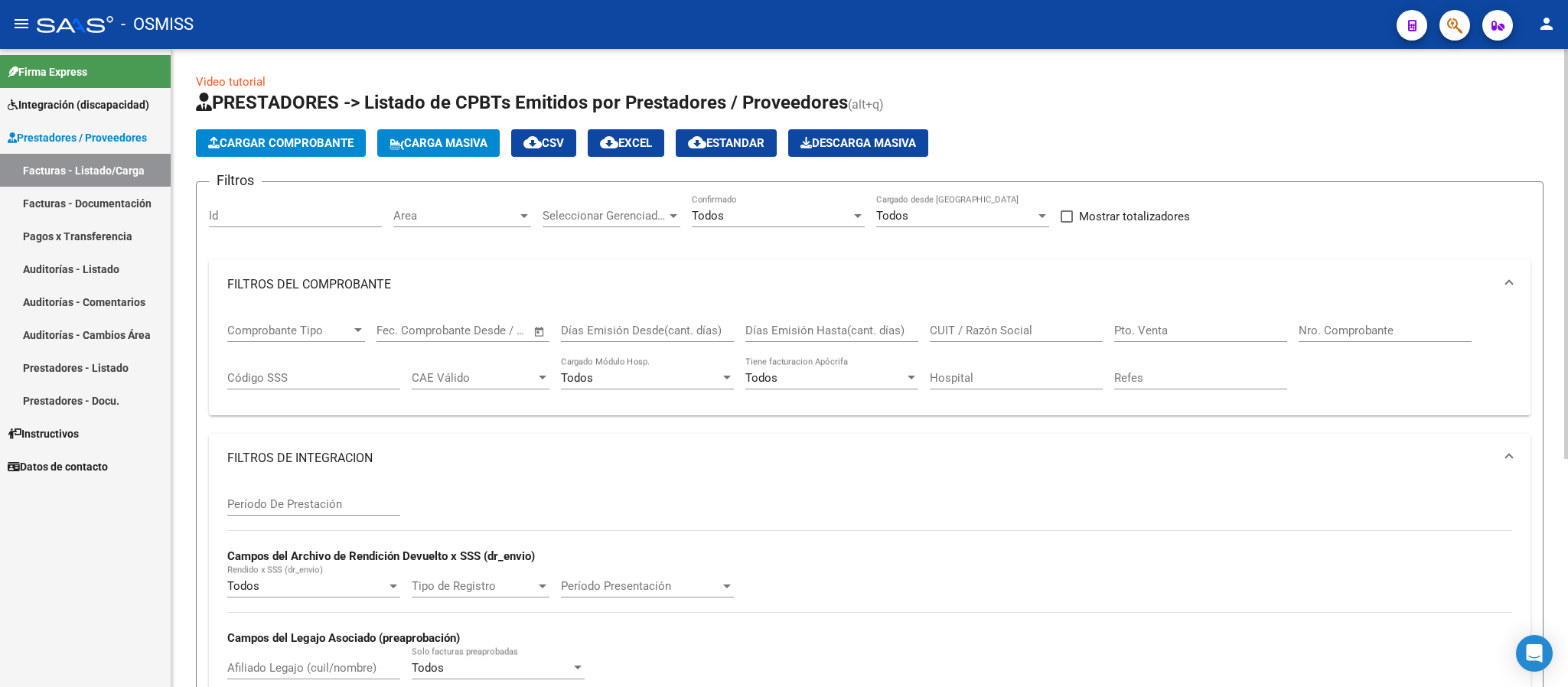
scroll to position [230, 0]
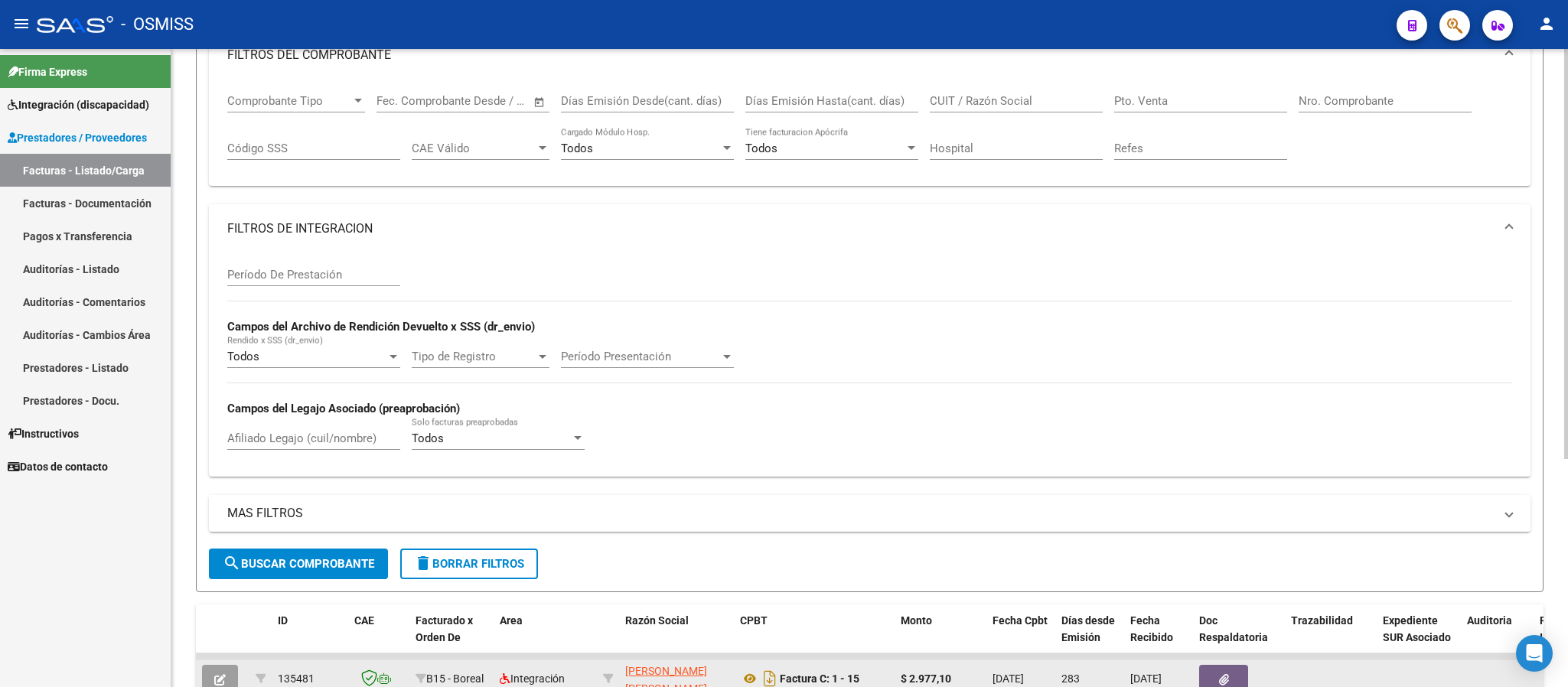
click at [336, 498] on mat-expansion-panel-header "MAS FILTROS" at bounding box center [869, 513] width 1322 height 37
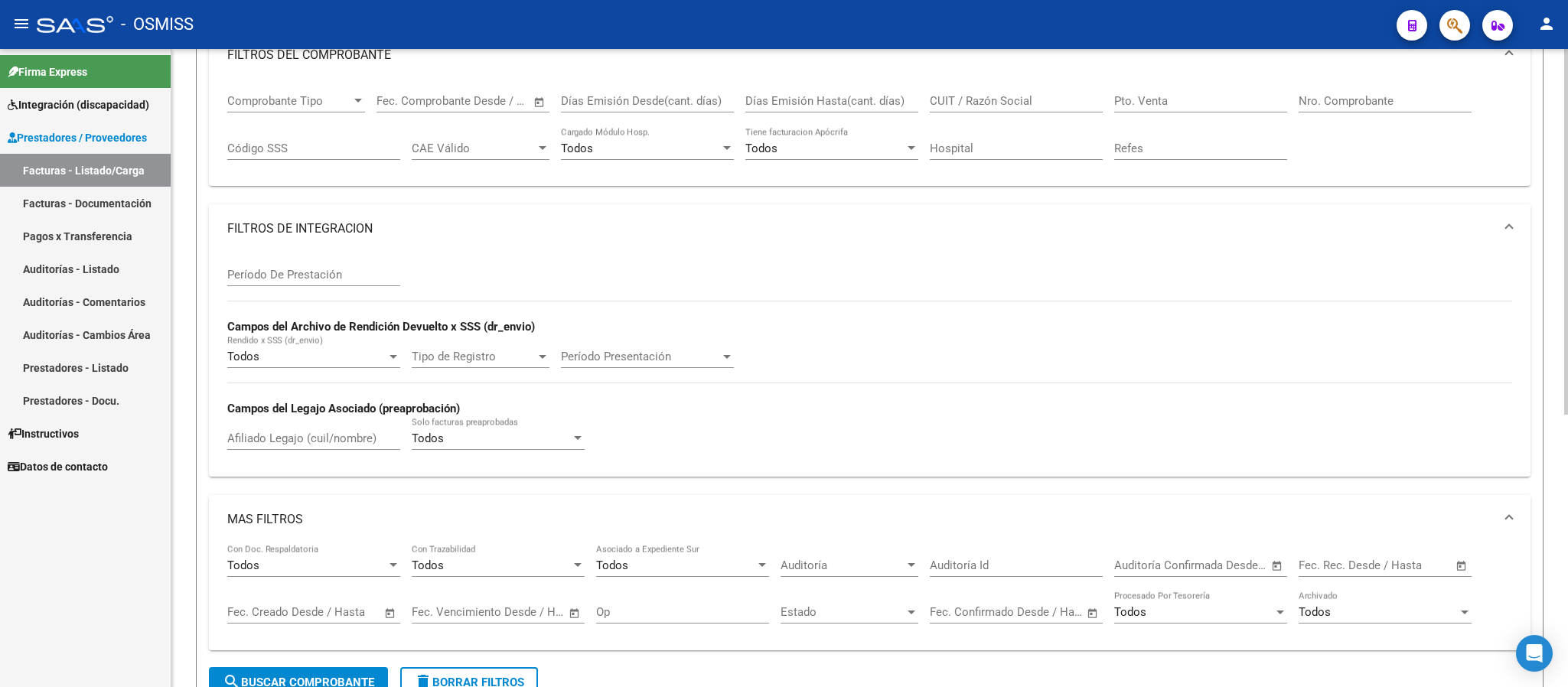
click at [346, 422] on div "Afiliado Legajo (cuil/nombre)" at bounding box center [314, 433] width 173 height 33
paste input "20535559946"
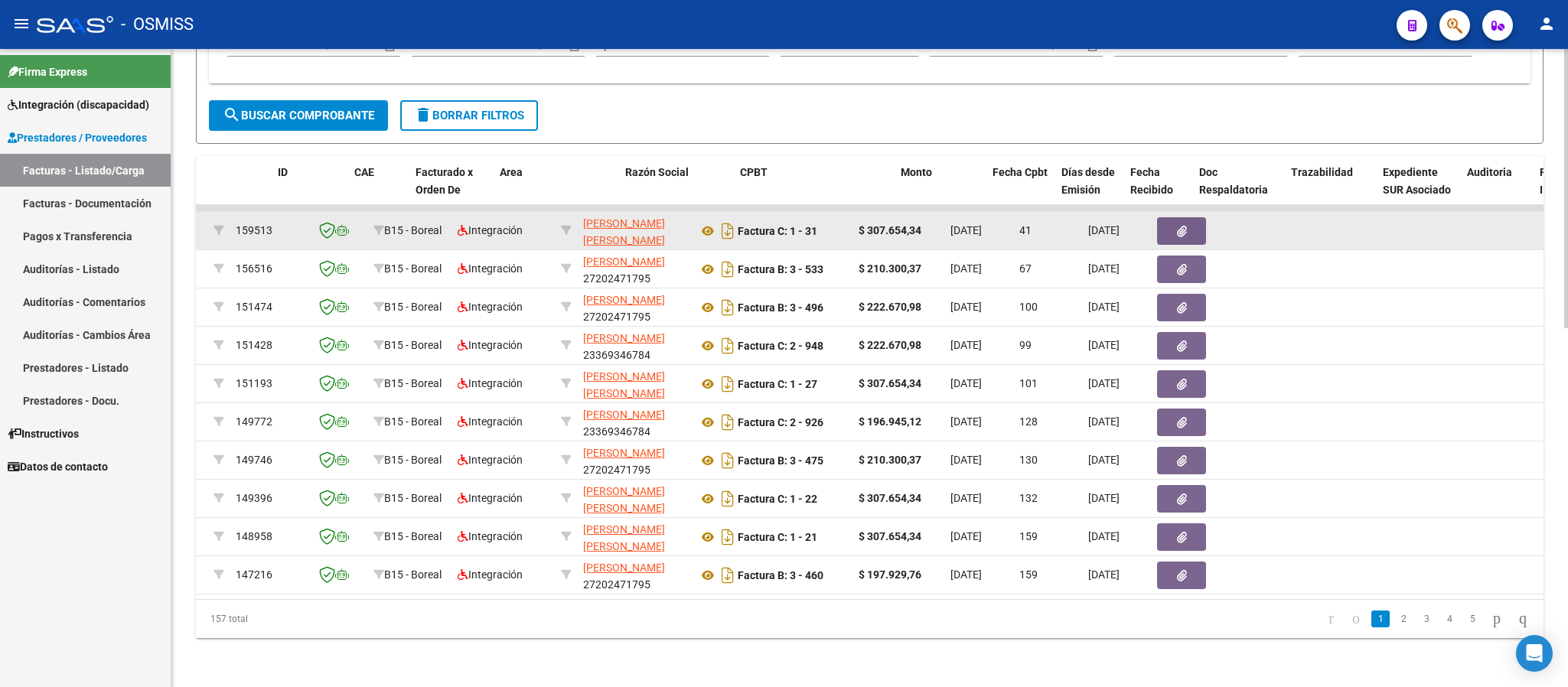
scroll to position [0, 0]
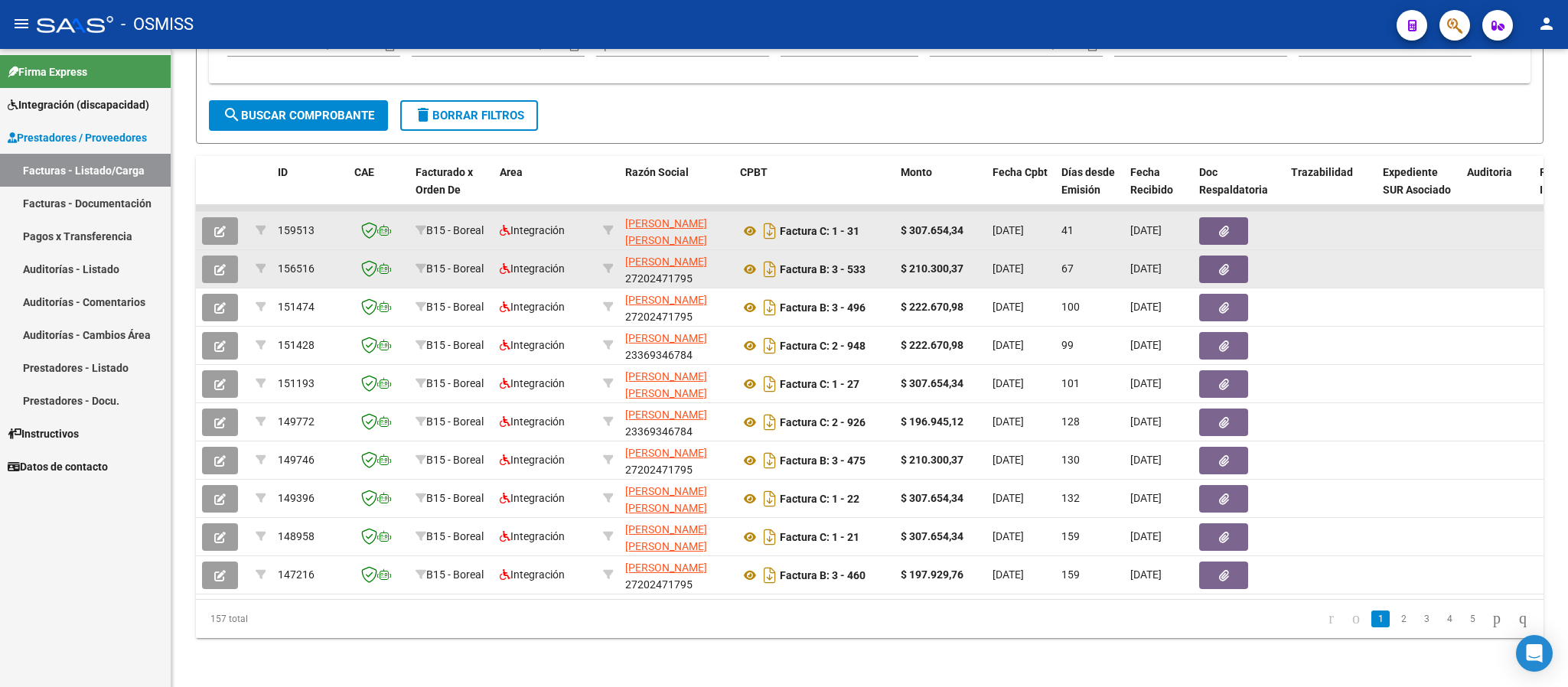
type input "20535559946"
click at [214, 264] on icon "button" at bounding box center [219, 269] width 12 height 12
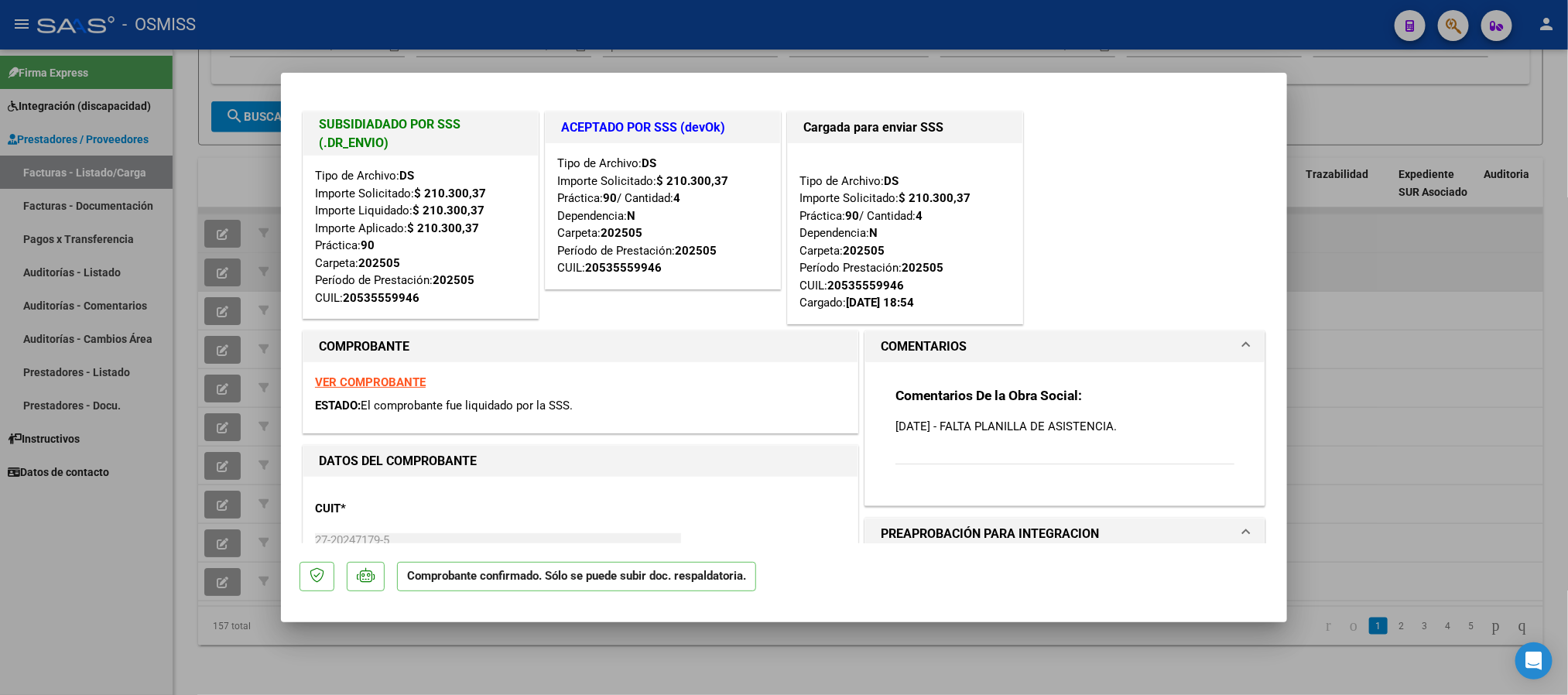
type input "$ 0,00"
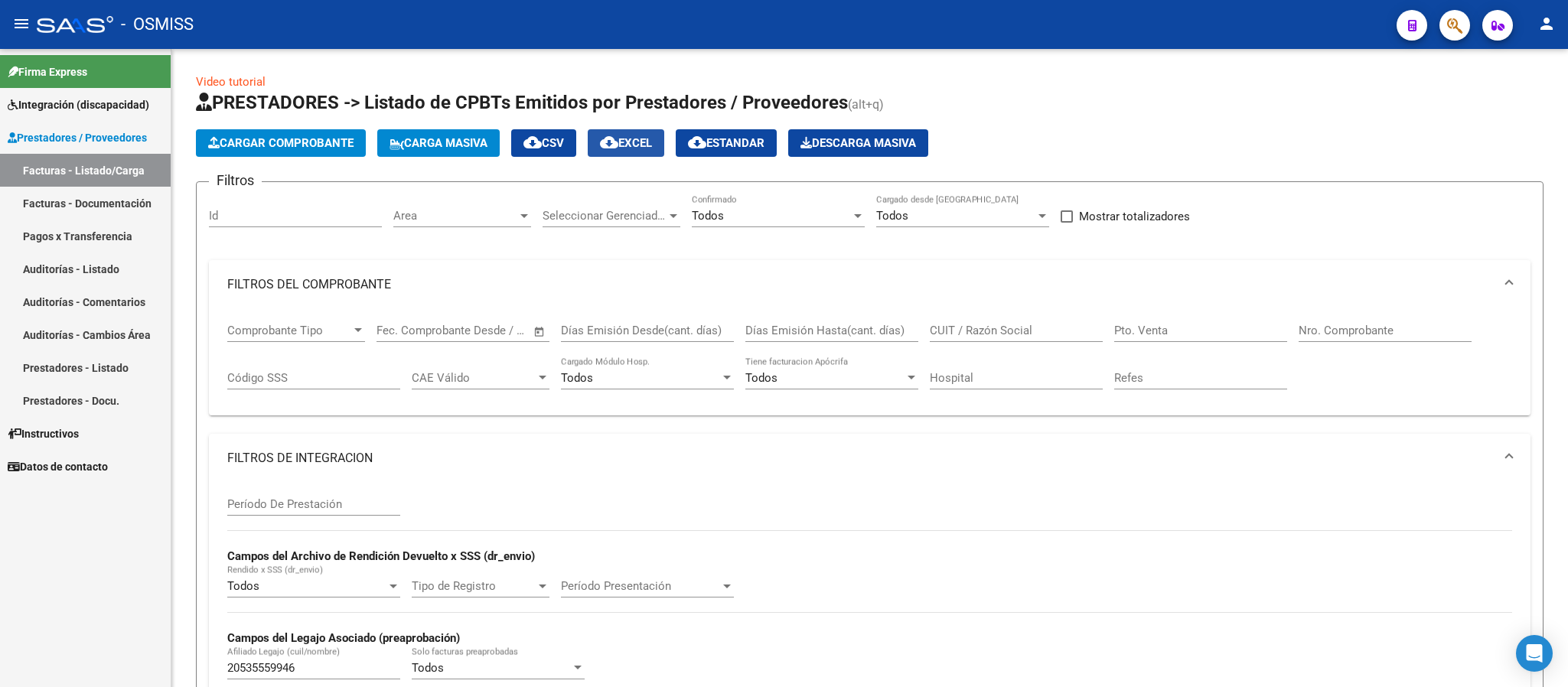
click at [632, 147] on span "cloud_download EXCEL" at bounding box center [626, 143] width 52 height 14
click at [320, 226] on div "Id" at bounding box center [295, 211] width 173 height 33
paste input "151428"
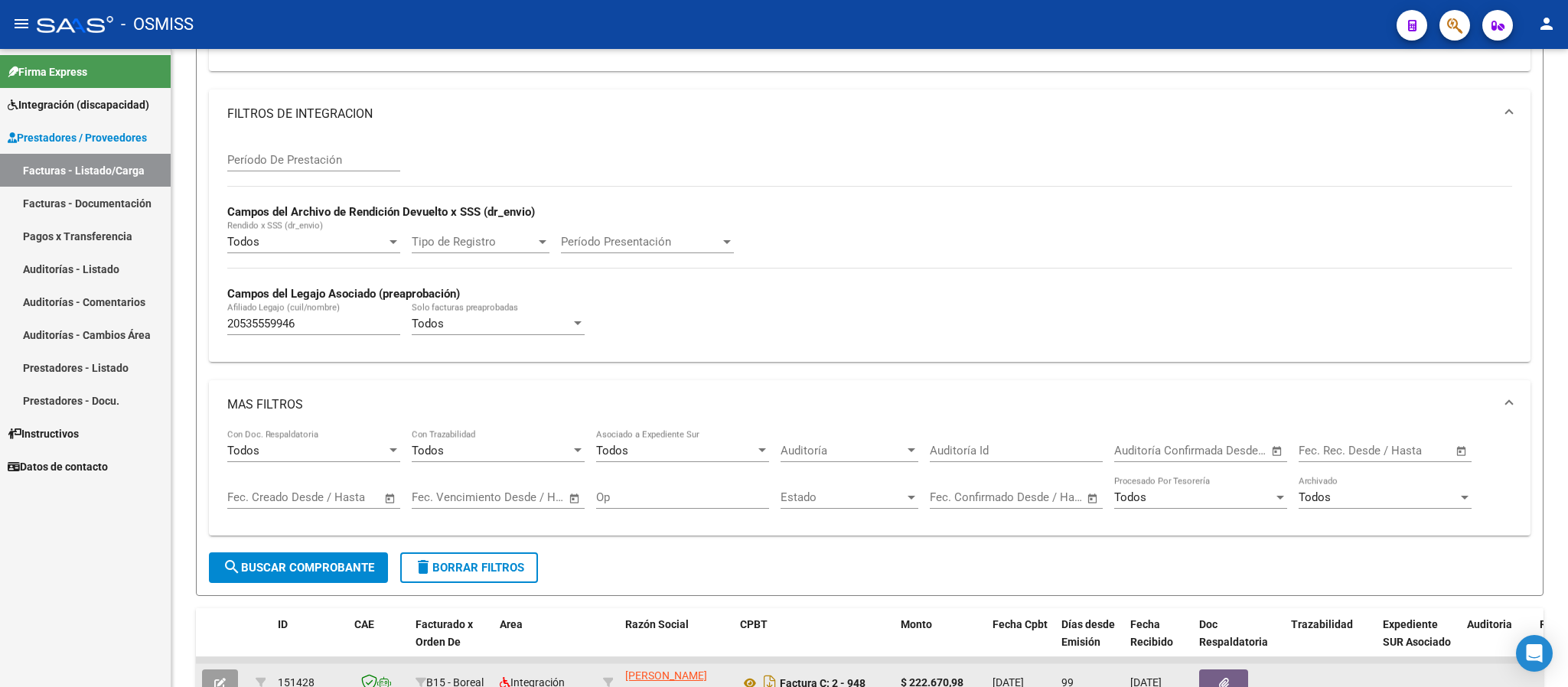
scroll to position [474, 0]
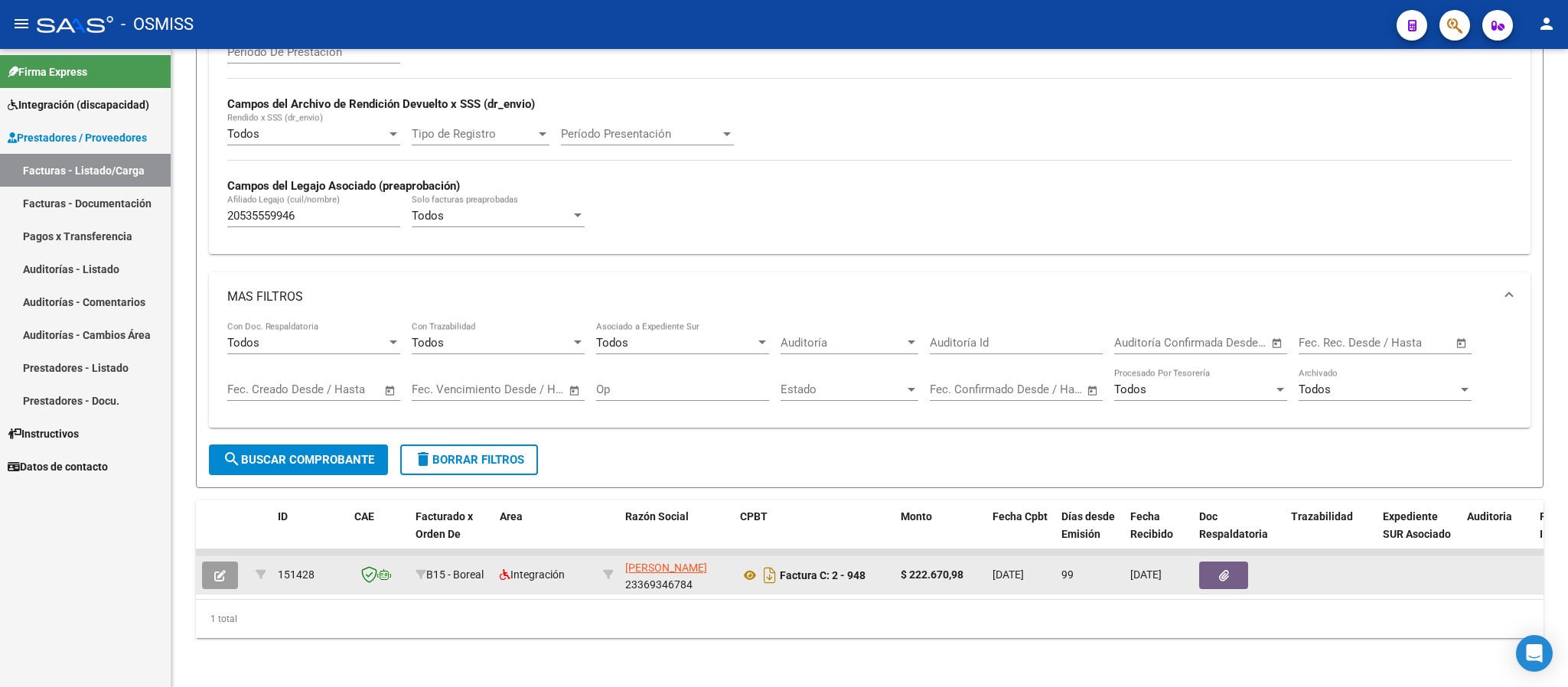
type input "151428"
click at [219, 570] on icon "button" at bounding box center [219, 576] width 12 height 12
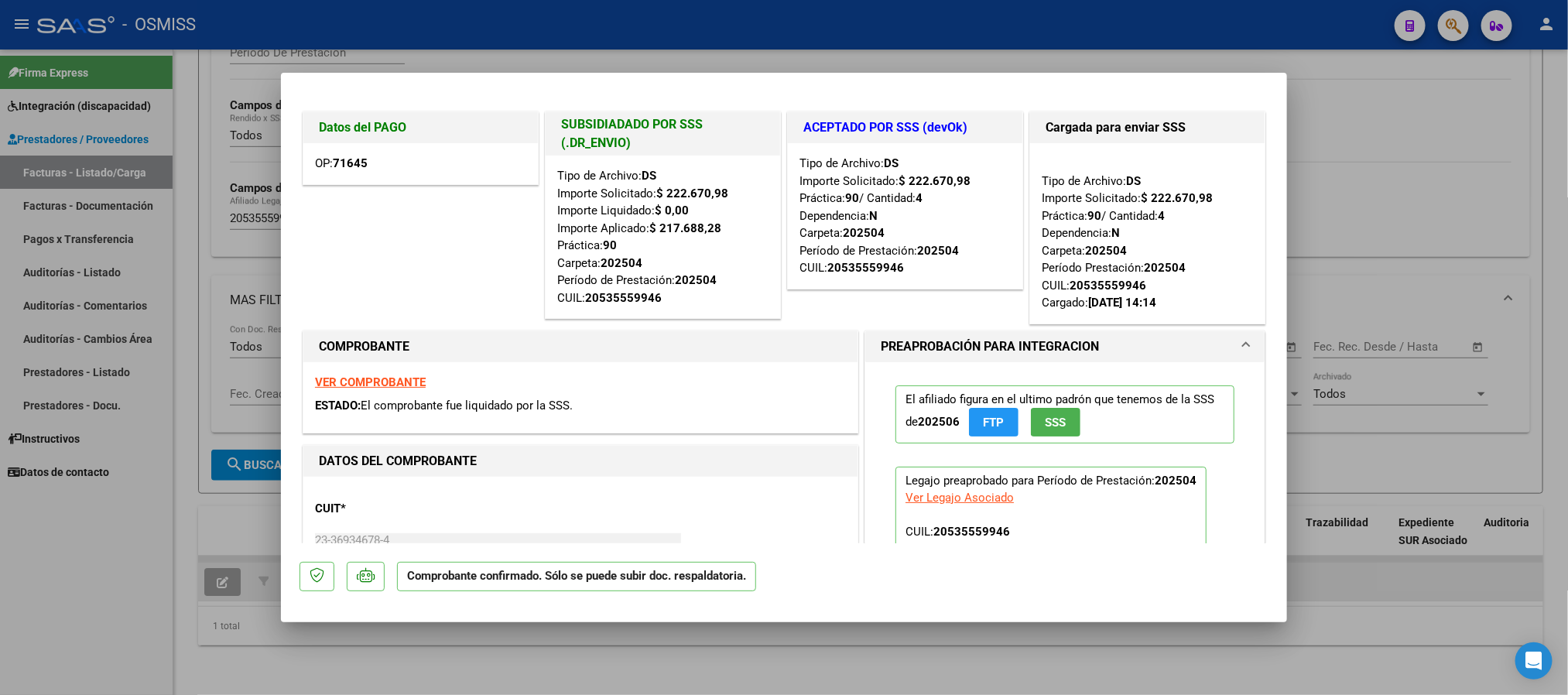
type input "$ 0,00"
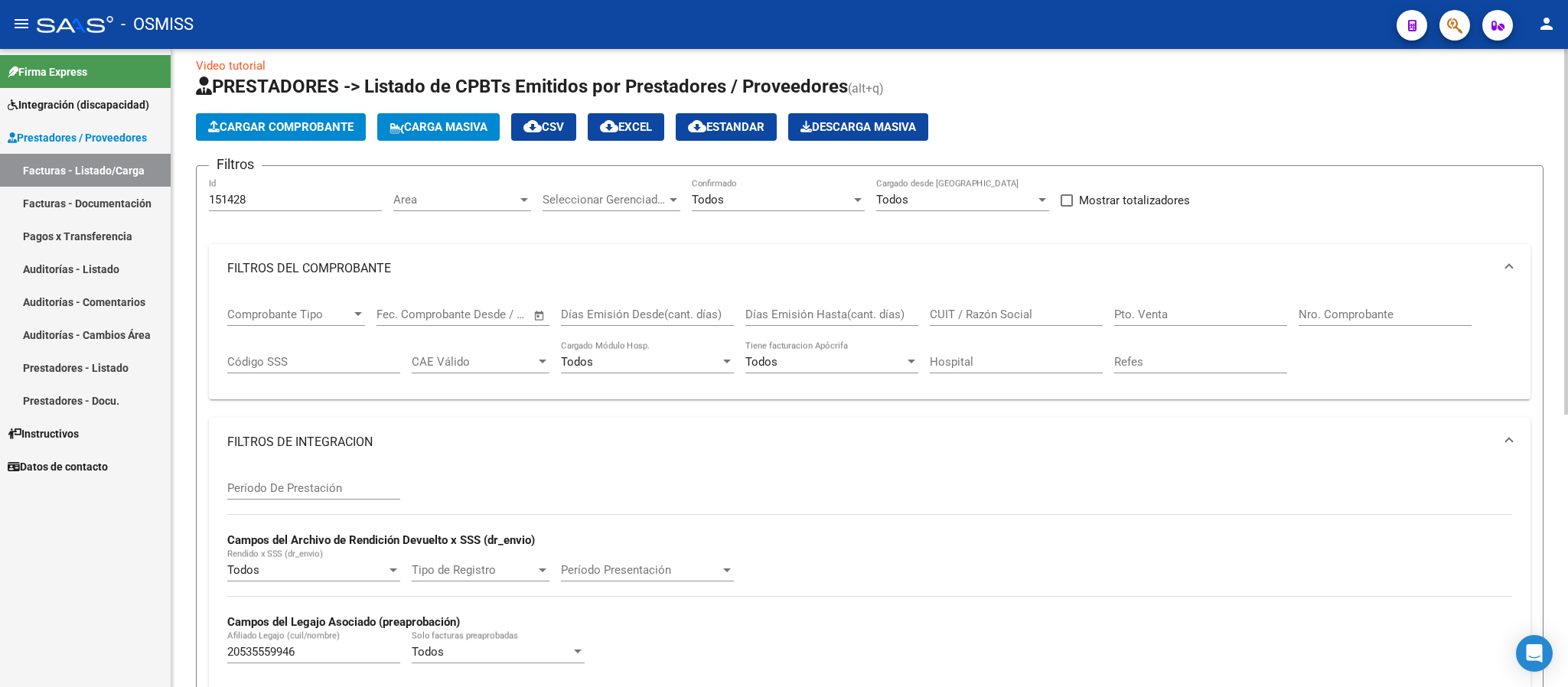
scroll to position [15, 0]
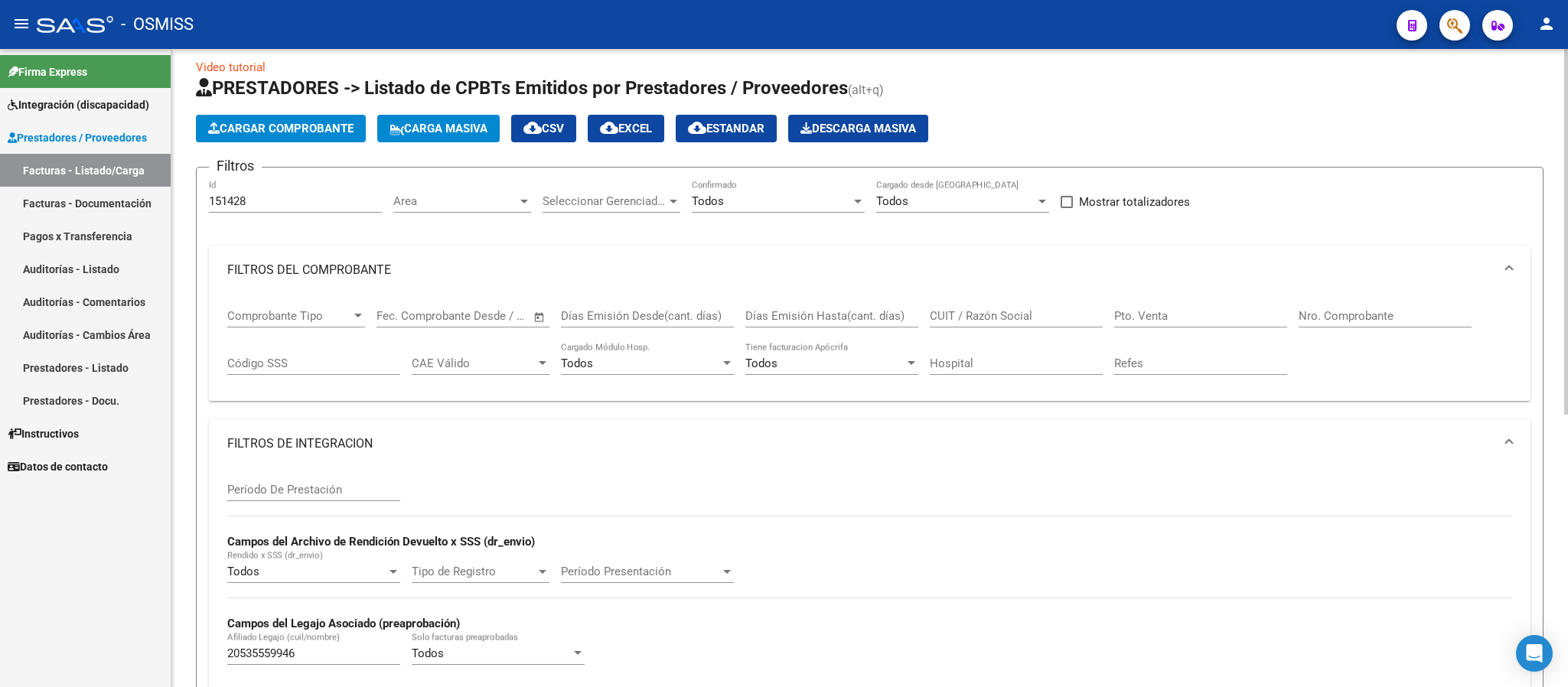
click at [281, 196] on input "151428" at bounding box center [295, 202] width 173 height 14
click at [279, 196] on input "151428" at bounding box center [295, 202] width 173 height 14
paste input "24772"
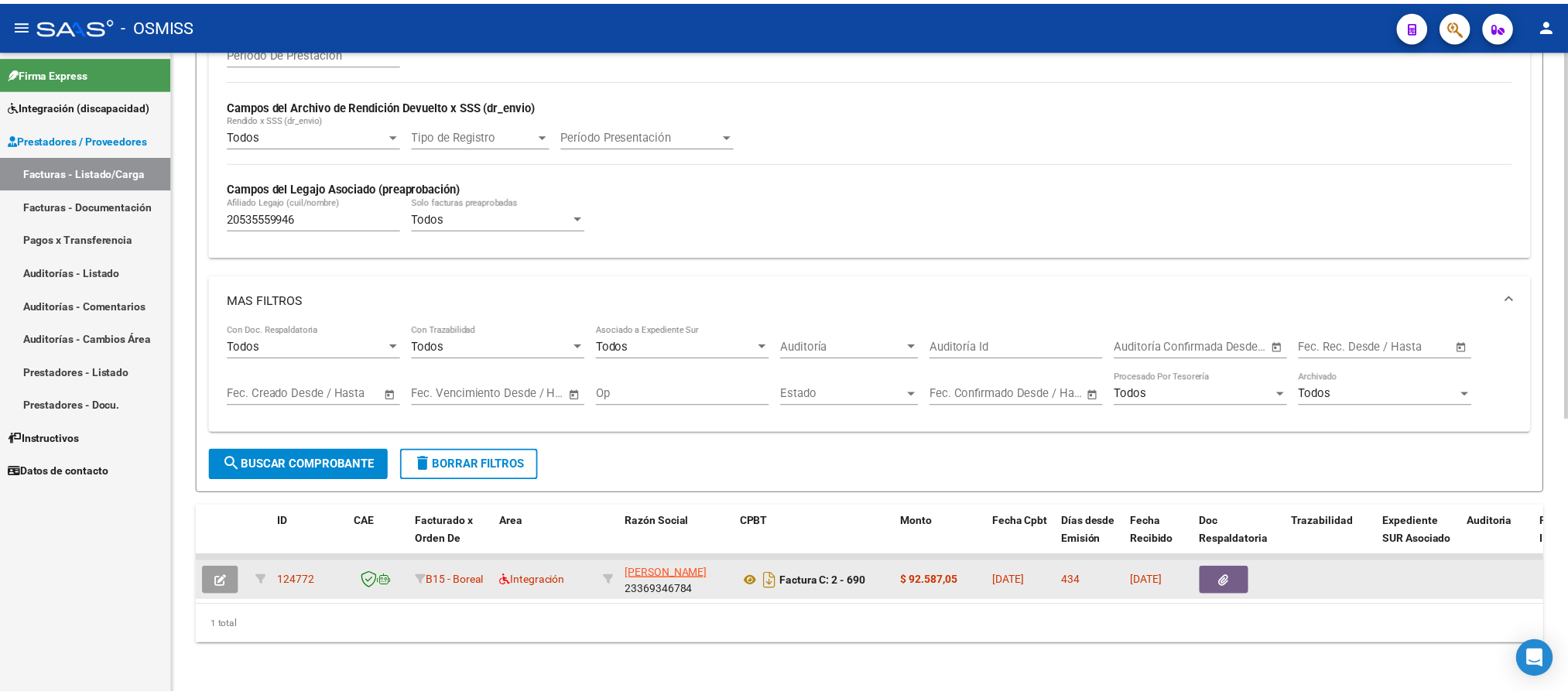
scroll to position [479, 0]
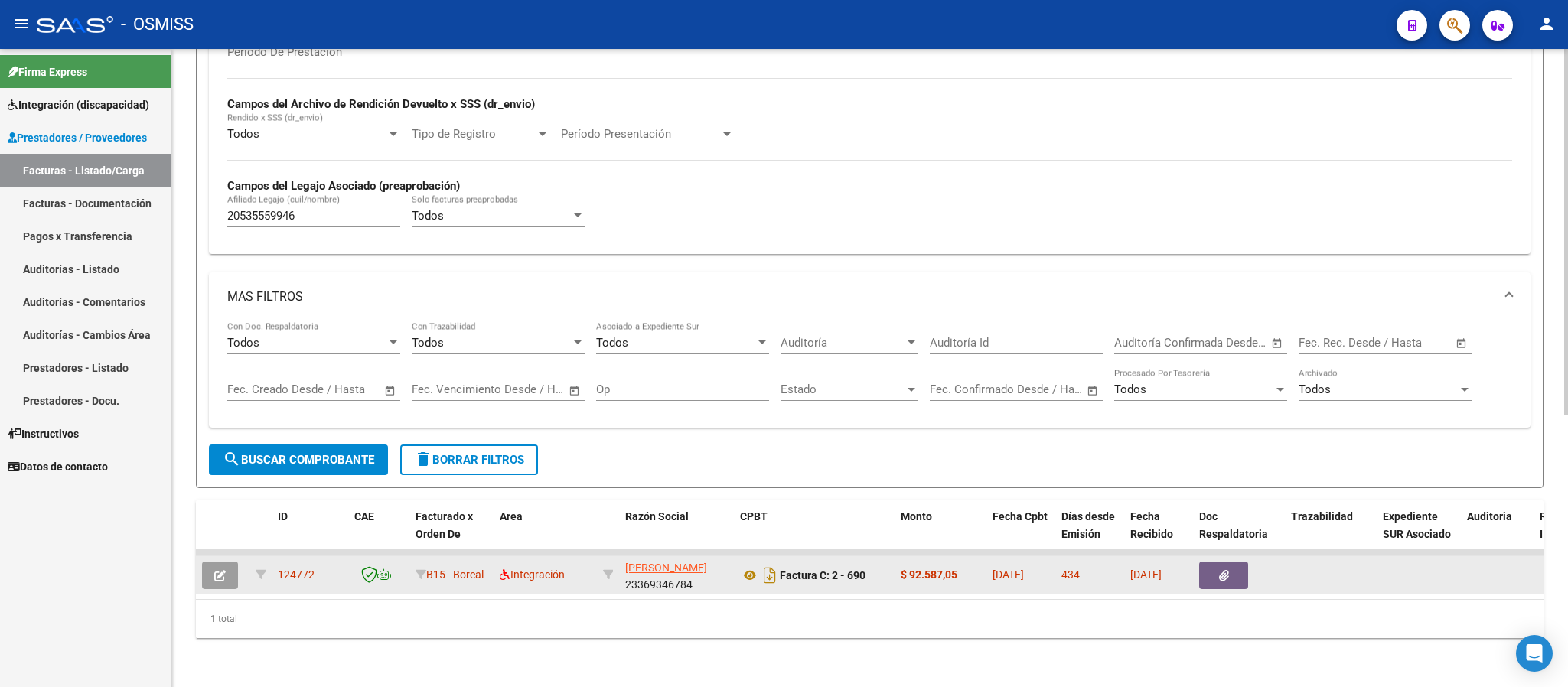
type input "124772"
click at [193, 556] on div "Video tutorial PRESTADORES -> Listado de CPBTs Emitidos por Prestadores / Prove…" at bounding box center [869, 142] width 1397 height 1090
click at [214, 570] on icon "button" at bounding box center [219, 576] width 12 height 12
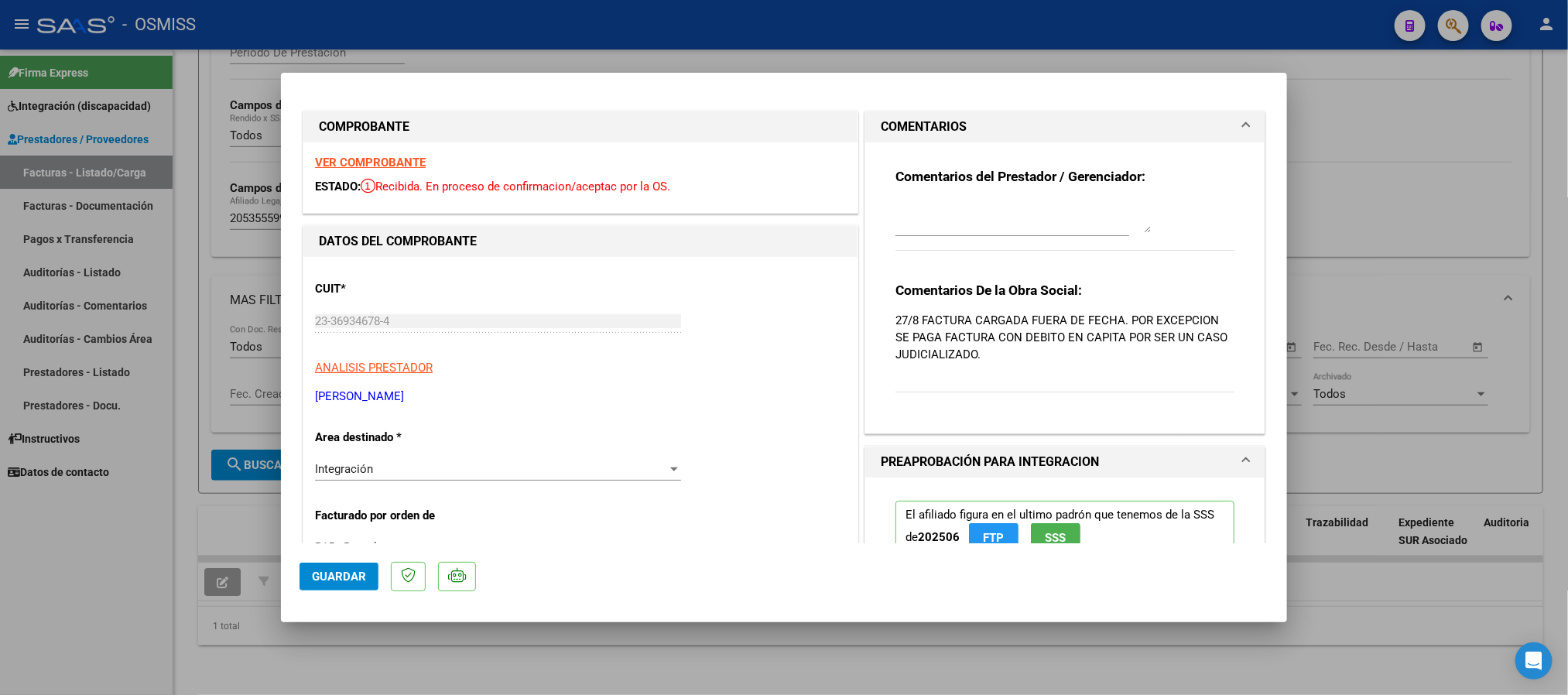
scroll to position [0, 0]
drag, startPoint x: 1114, startPoint y: 318, endPoint x: 1196, endPoint y: 365, distance: 94.5
click at [1196, 365] on div "Comentarios De la Obra Social: 27/8 FACTURA CARGADA FUERA DE FECHA. POR EXCEPCI…" at bounding box center [1064, 346] width 339 height 128
copy p "27/8 FACTURA CARGADA FUERA DE FECHA"
